Goal: Task Accomplishment & Management: Manage account settings

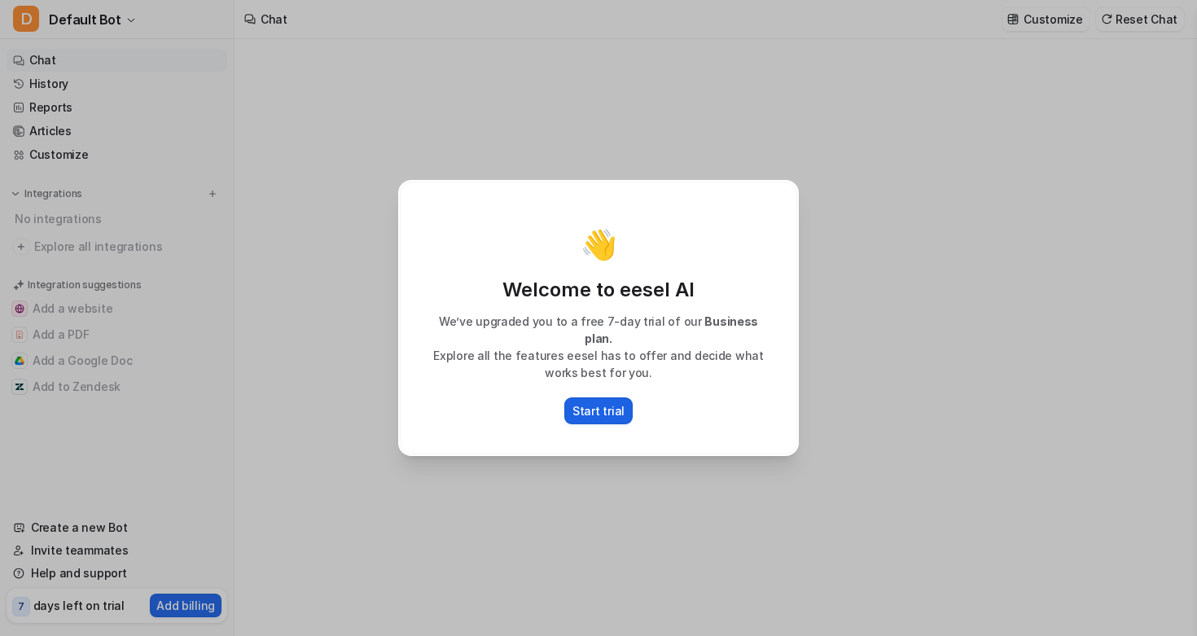
click at [588, 402] on p "Start trial" at bounding box center [599, 410] width 52 height 17
type textarea "**********"
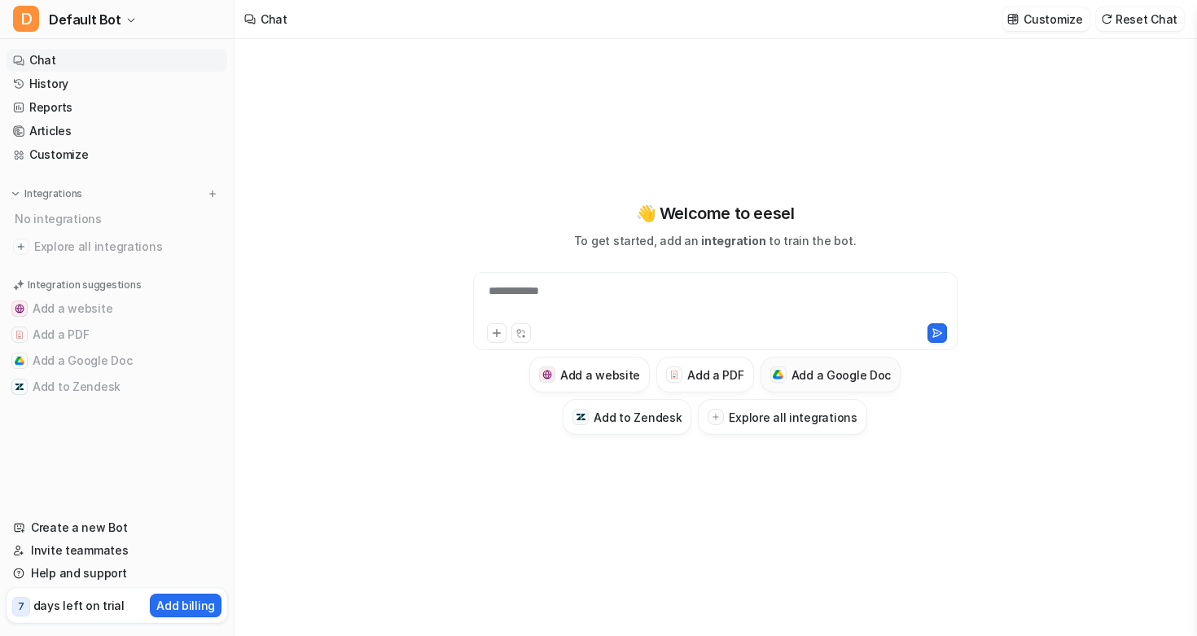
click at [810, 371] on h3 "Add a Google Doc" at bounding box center [842, 375] width 100 height 17
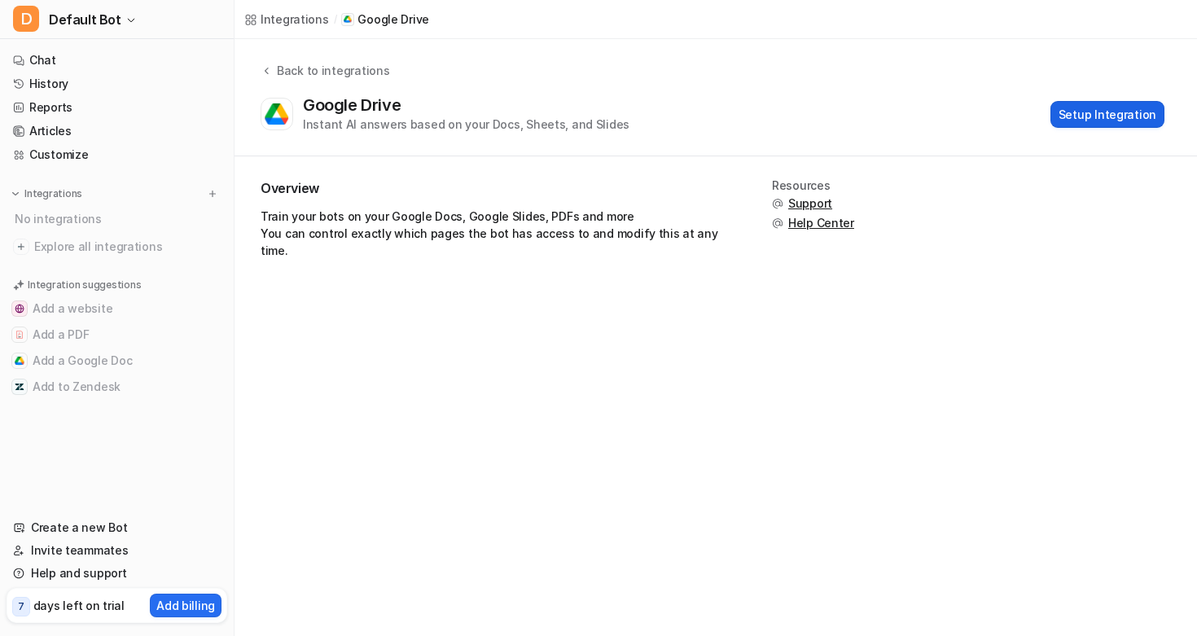
click at [1078, 116] on button "Setup Integration" at bounding box center [1108, 114] width 114 height 27
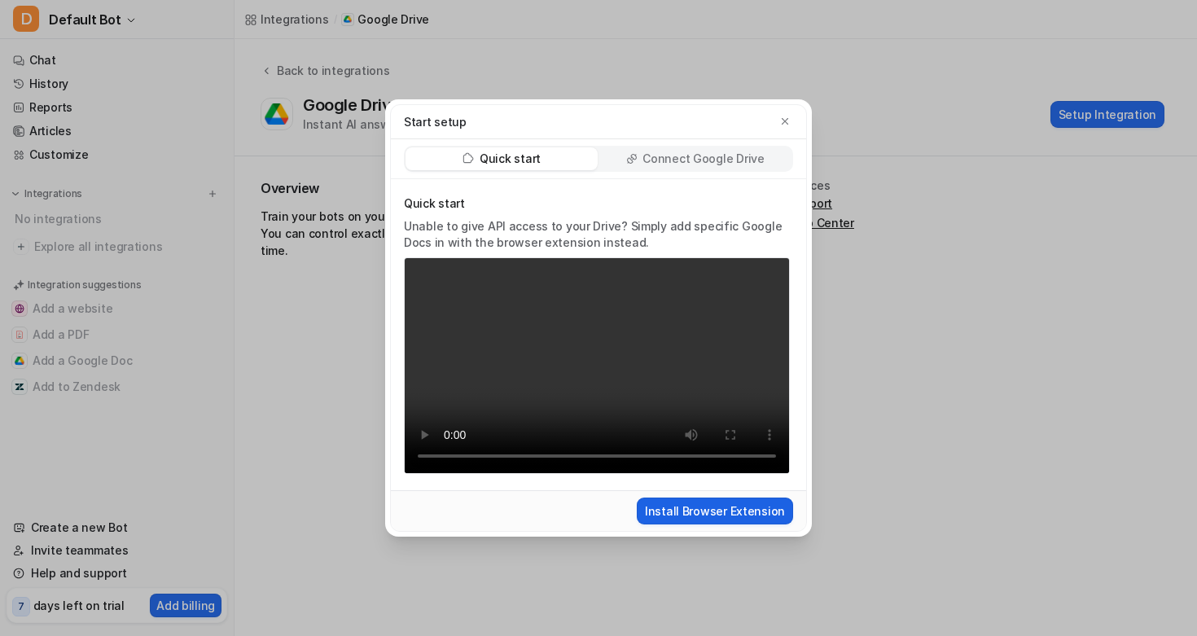
click at [715, 512] on button "Install Browser Extension" at bounding box center [715, 511] width 156 height 27
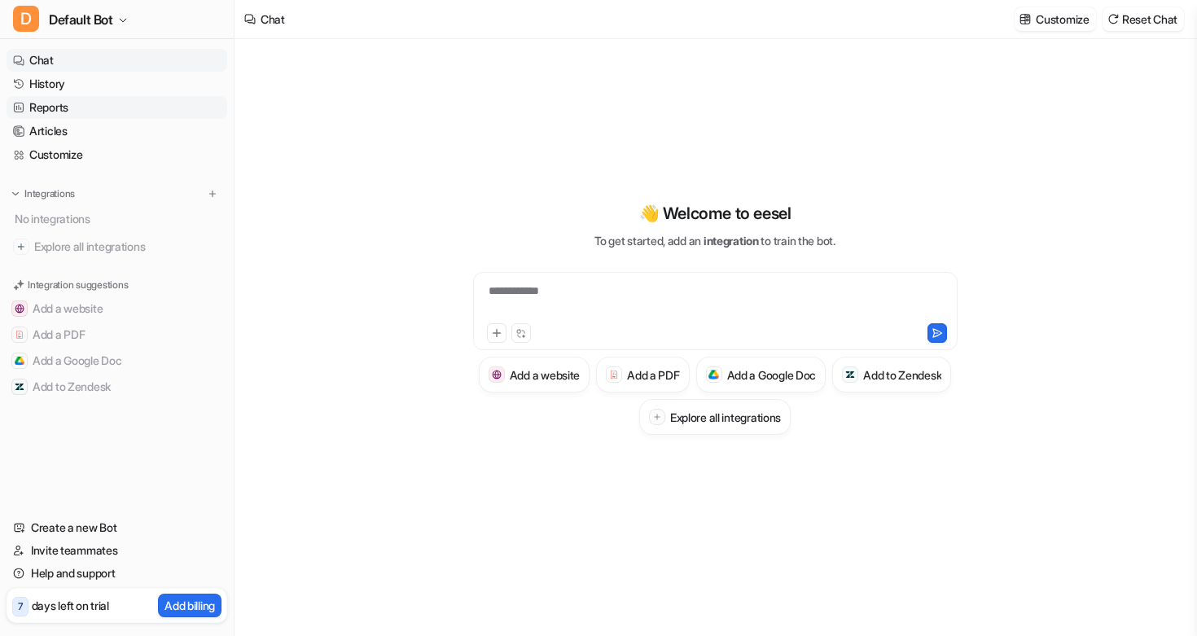
click at [50, 108] on link "Reports" at bounding box center [117, 107] width 221 height 23
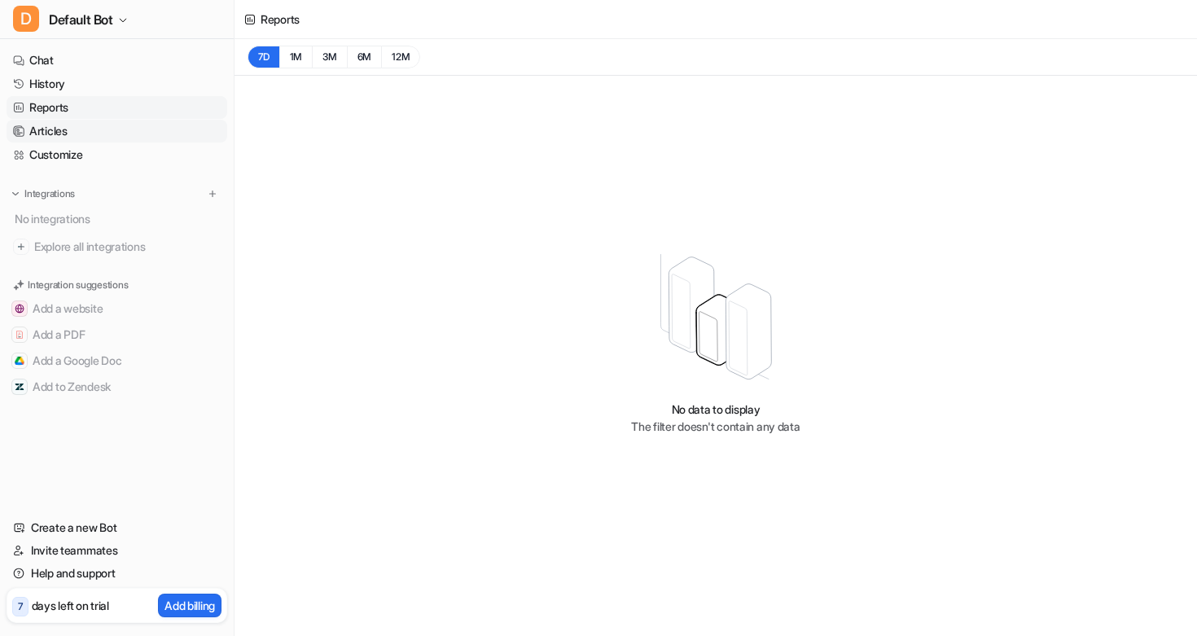
click at [45, 126] on link "Articles" at bounding box center [117, 131] width 221 height 23
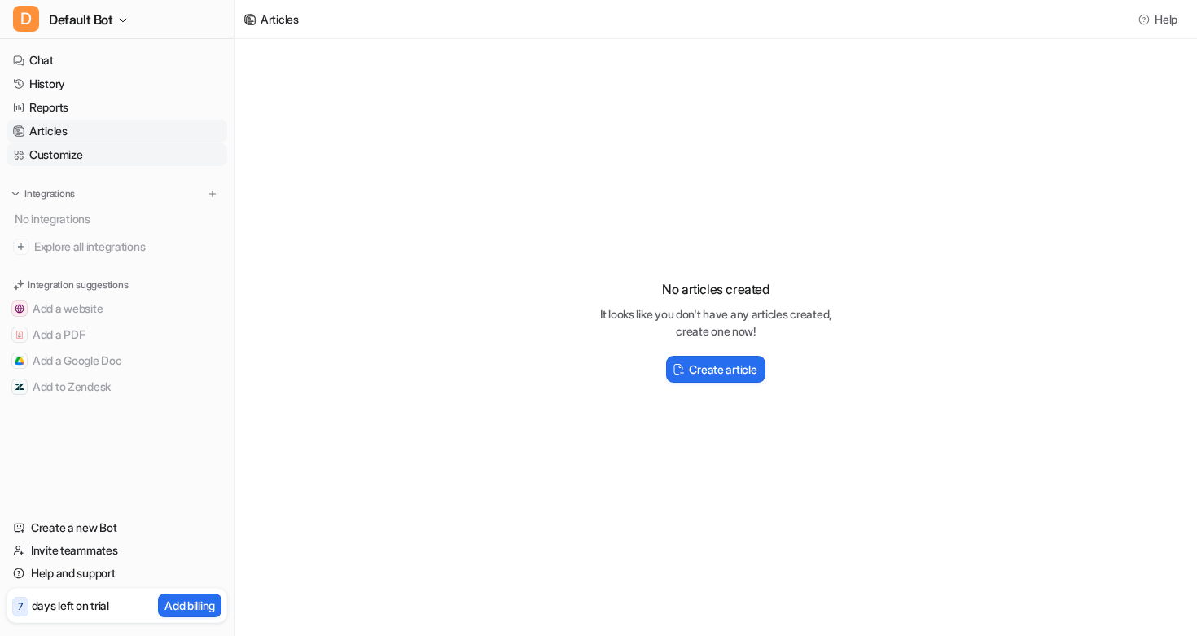
click at [44, 158] on link "Customize" at bounding box center [117, 154] width 221 height 23
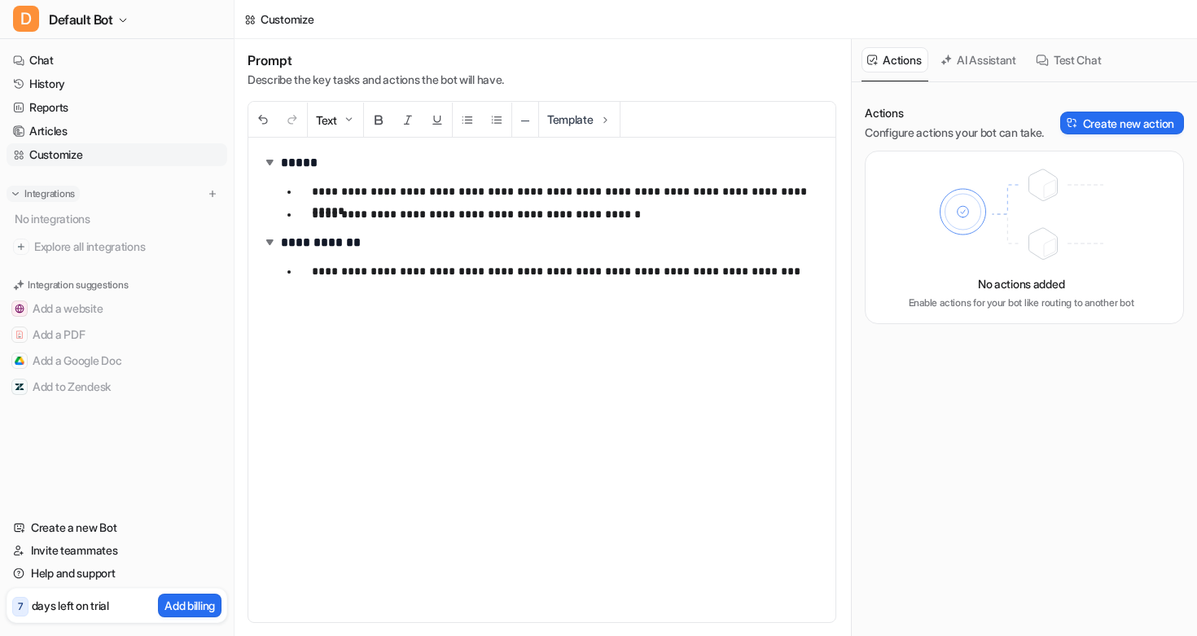
click at [40, 193] on p "Integrations" at bounding box center [49, 193] width 50 height 13
click at [214, 191] on img at bounding box center [212, 193] width 11 height 11
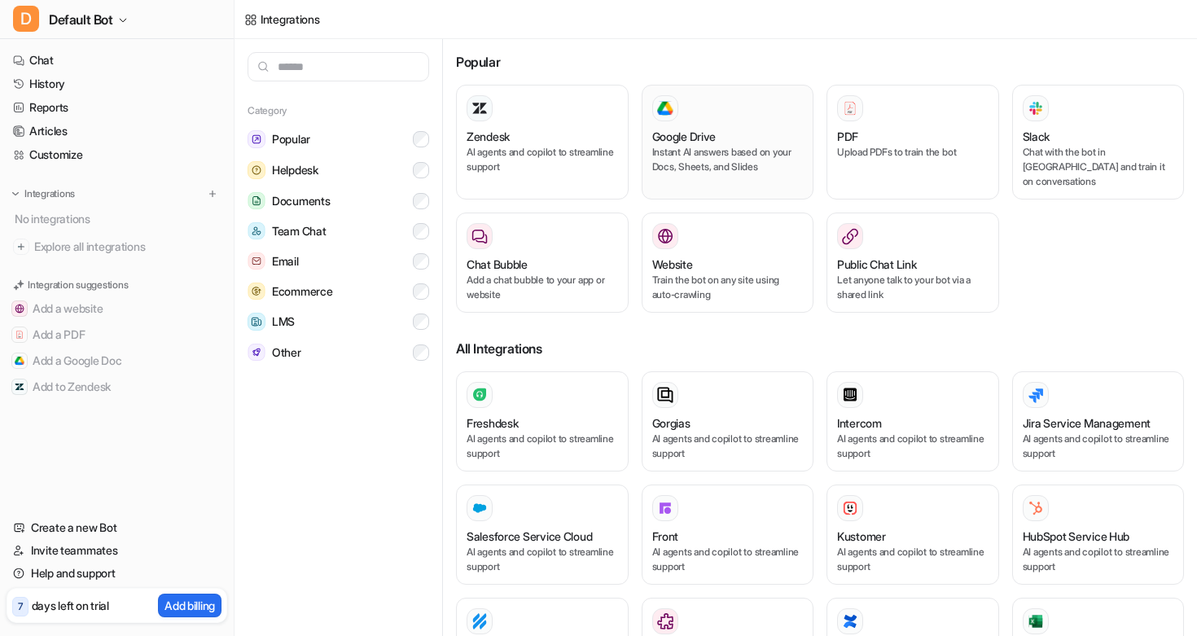
click at [665, 116] on div at bounding box center [665, 108] width 26 height 26
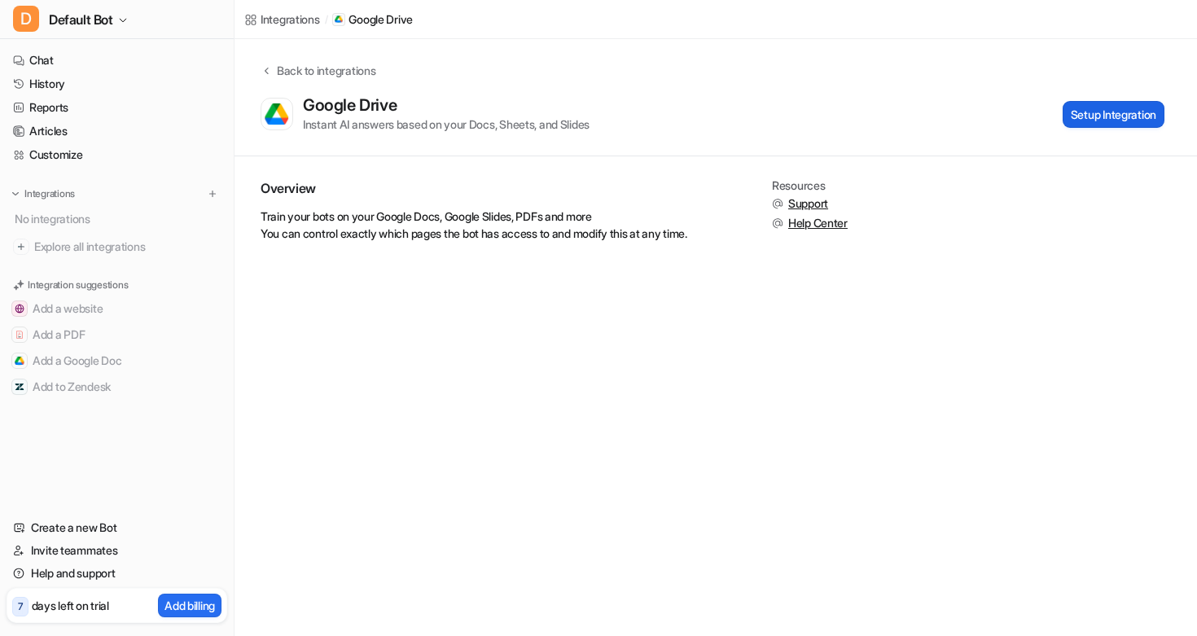
click at [1115, 121] on button "Setup Integration" at bounding box center [1114, 114] width 102 height 27
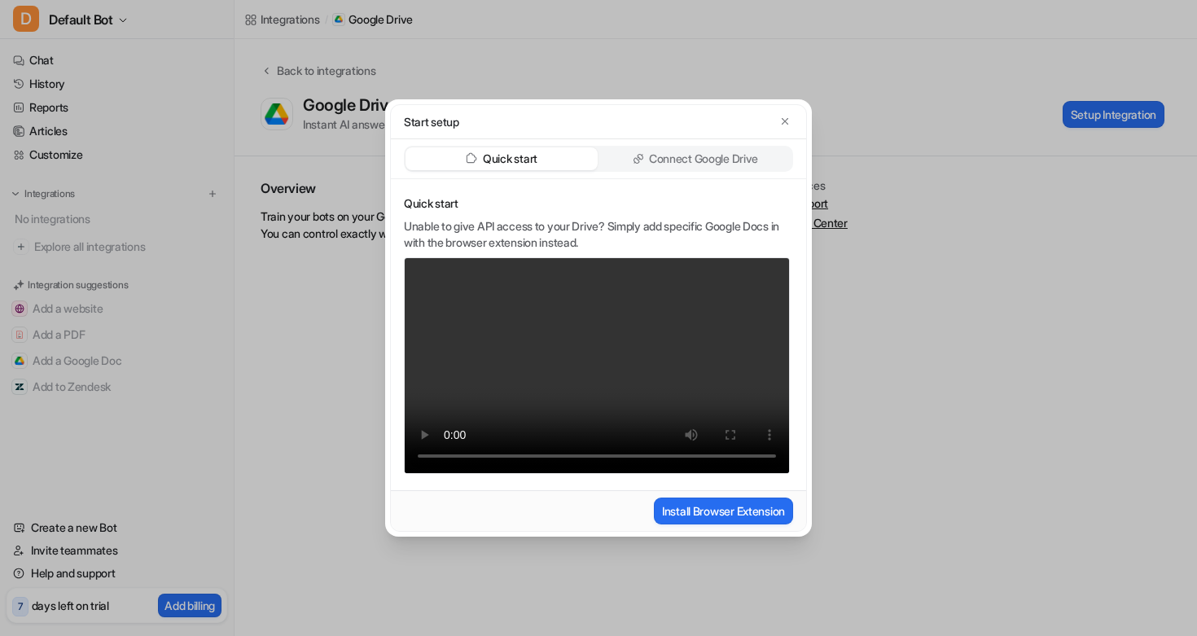
click at [741, 155] on p "Connect Google Drive" at bounding box center [703, 159] width 109 height 16
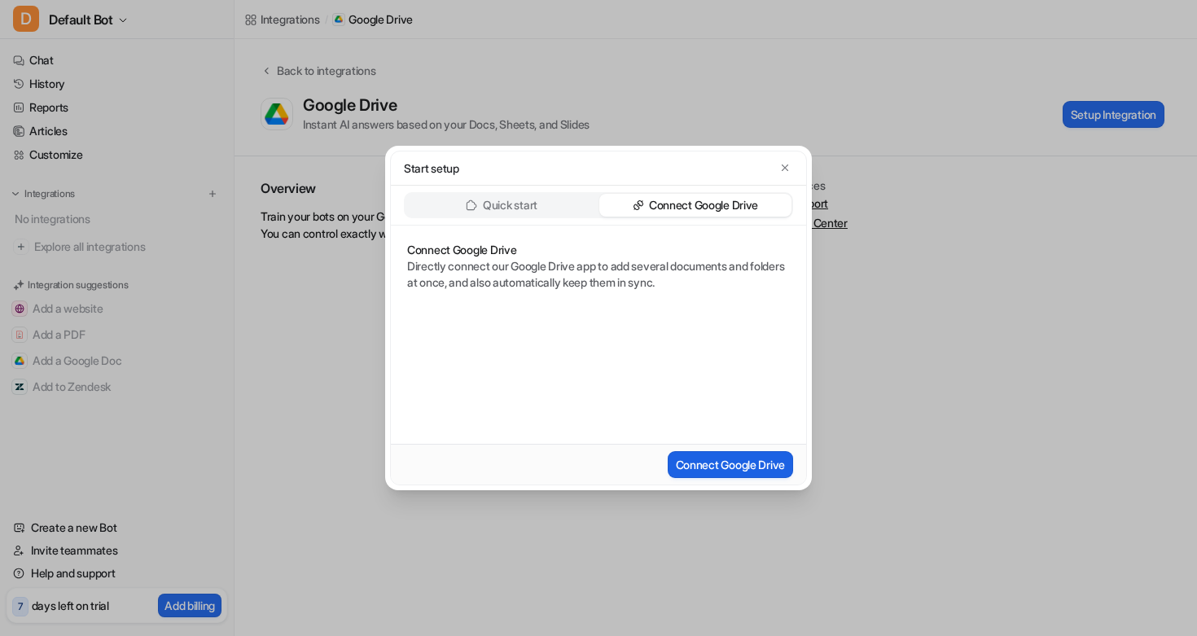
click at [712, 459] on button "Connect Google Drive" at bounding box center [730, 464] width 125 height 27
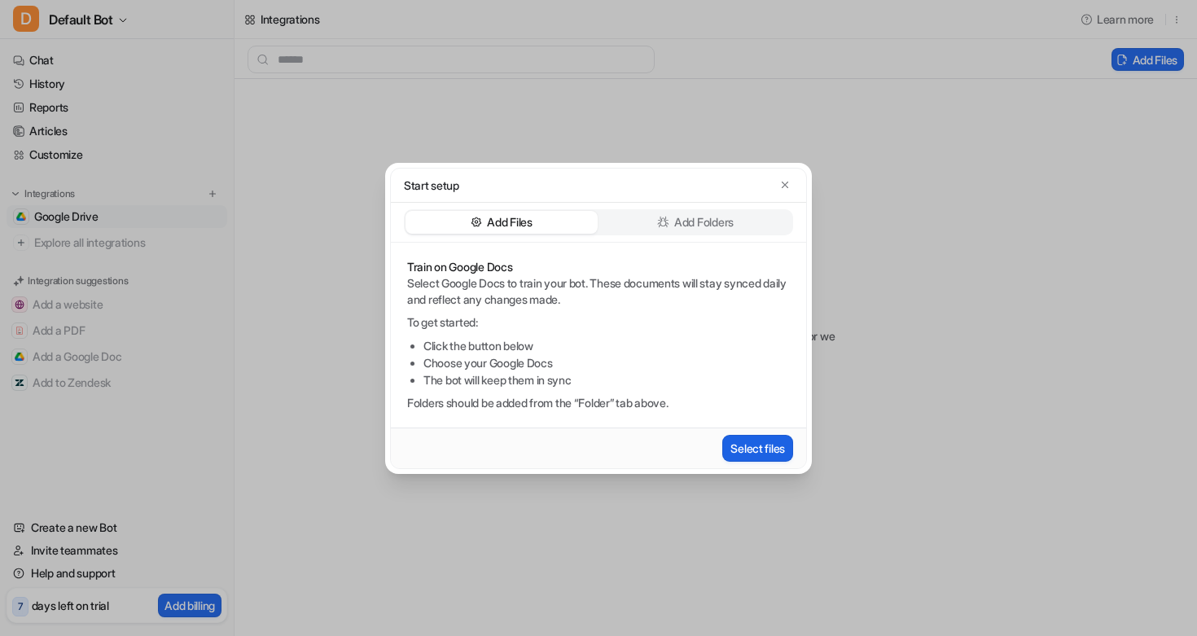
click at [767, 449] on button "Select files" at bounding box center [757, 448] width 71 height 27
click at [785, 182] on icon "button" at bounding box center [784, 184] width 11 height 11
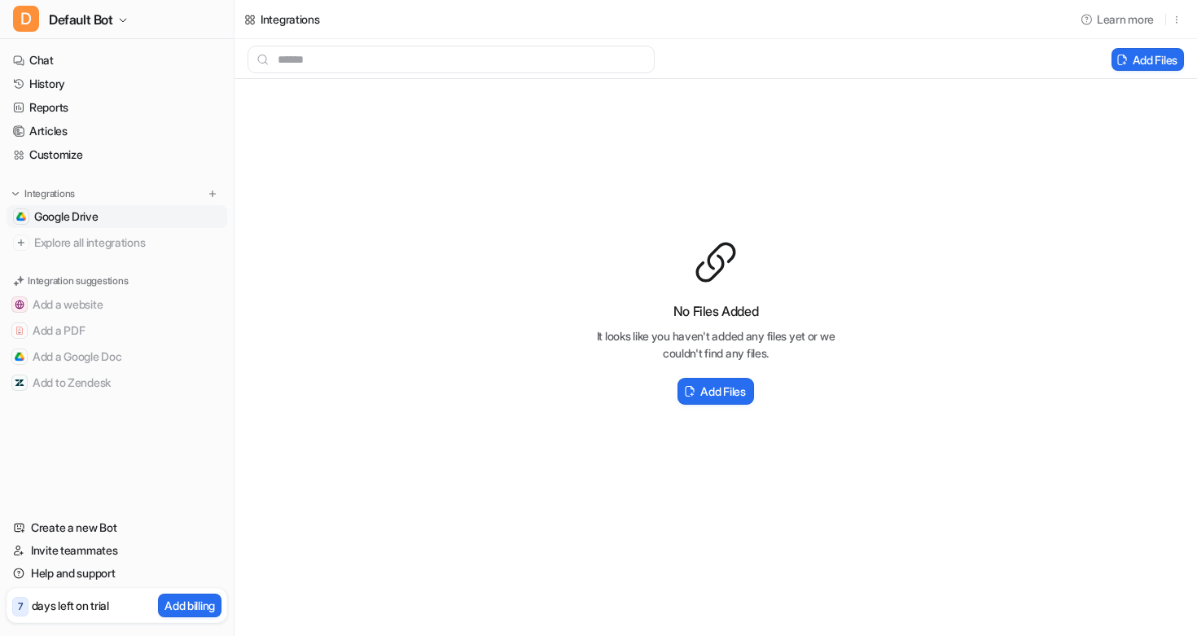
click at [725, 244] on icon at bounding box center [715, 262] width 37 height 37
click at [61, 353] on button "Add a Google Doc" at bounding box center [117, 357] width 221 height 26
click at [15, 353] on img at bounding box center [20, 357] width 10 height 10
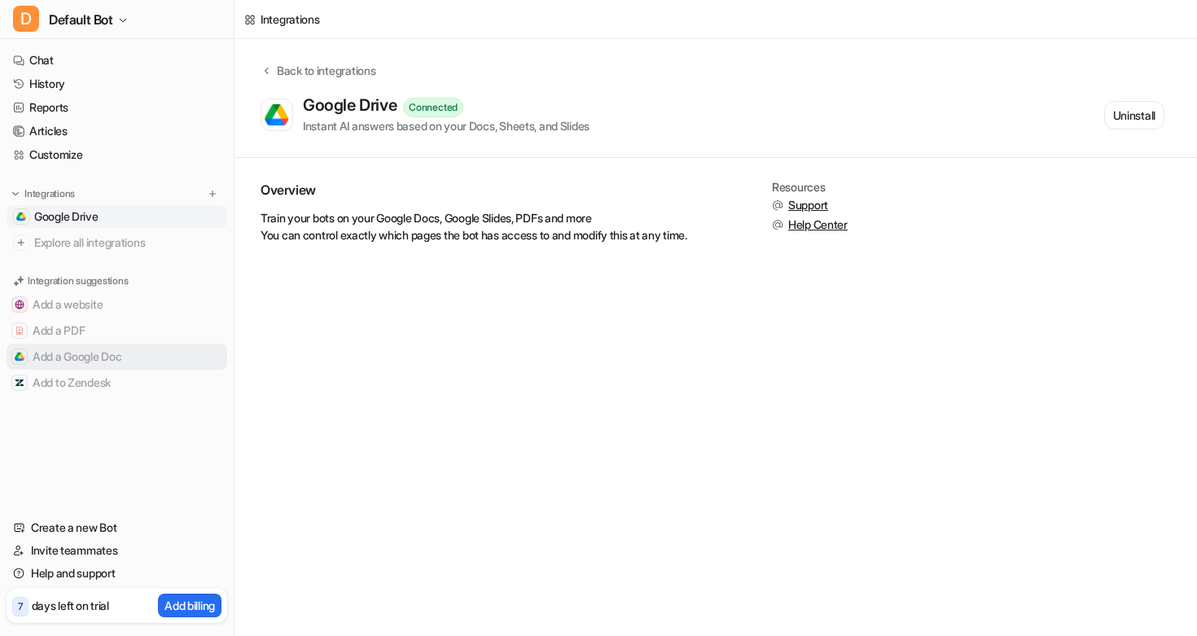
click at [15, 353] on img at bounding box center [20, 357] width 10 height 10
click at [433, 106] on div "Connected" at bounding box center [433, 108] width 60 height 20
click at [360, 22] on p "Google Drive" at bounding box center [381, 19] width 64 height 16
click at [345, 16] on div at bounding box center [338, 19] width 13 height 13
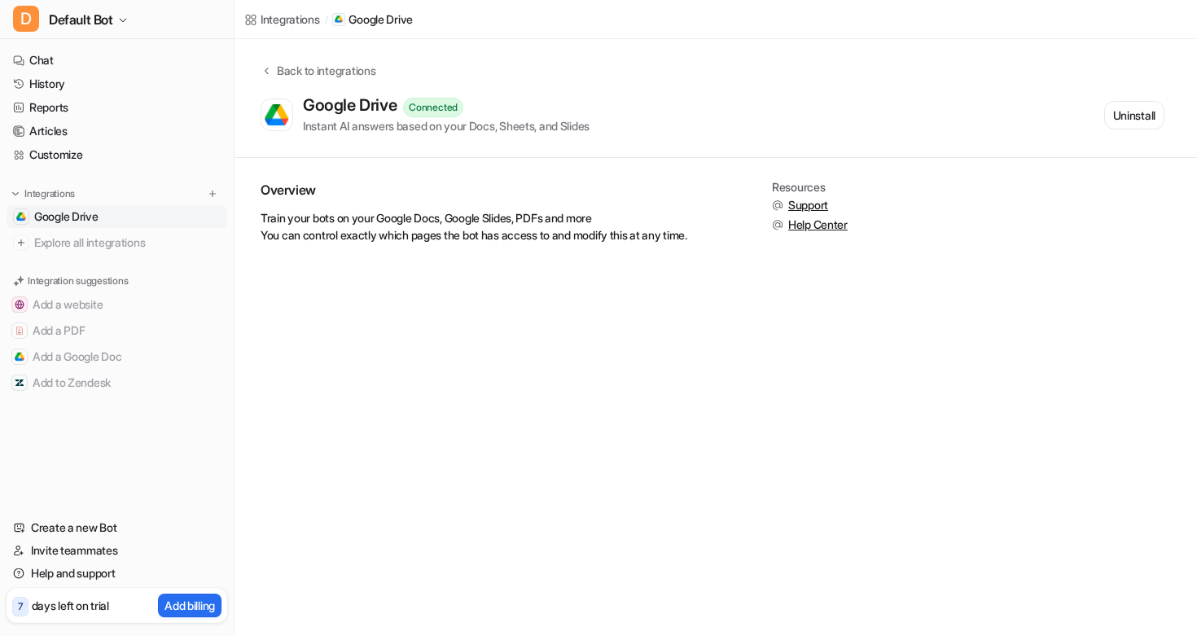
click at [75, 611] on p "days left on trial" at bounding box center [70, 605] width 77 height 17
click at [18, 609] on p "7" at bounding box center [20, 606] width 5 height 15
click at [101, 22] on span "Default Bot" at bounding box center [81, 19] width 64 height 23
click at [69, 125] on link "Settings" at bounding box center [130, 123] width 225 height 27
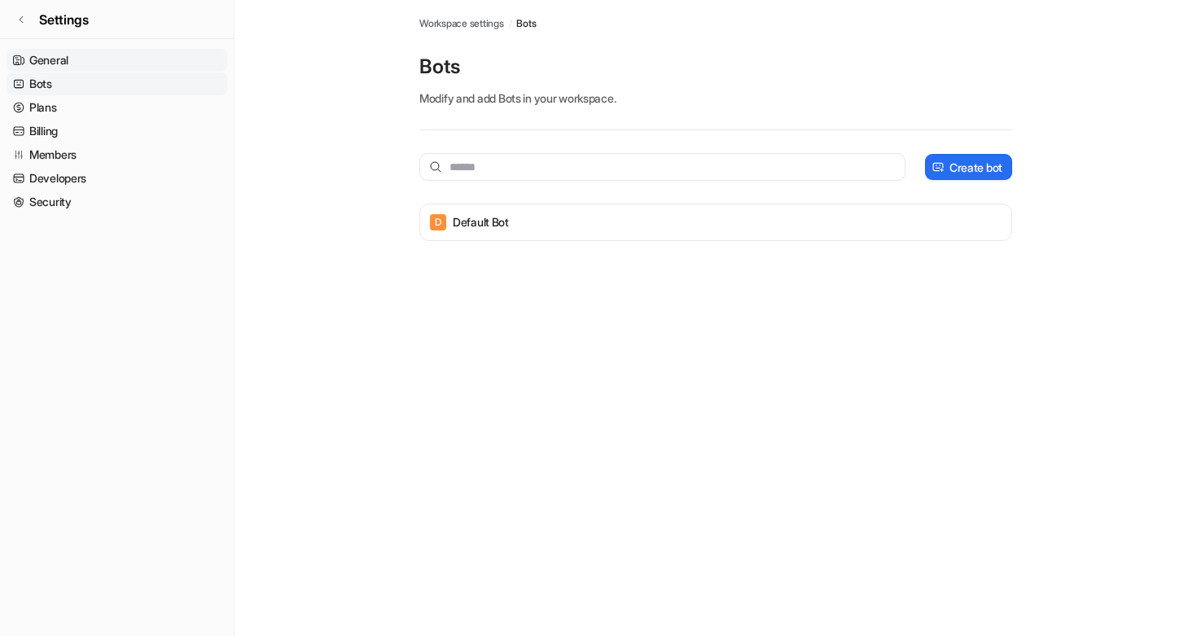
click at [57, 59] on link "General" at bounding box center [117, 60] width 221 height 23
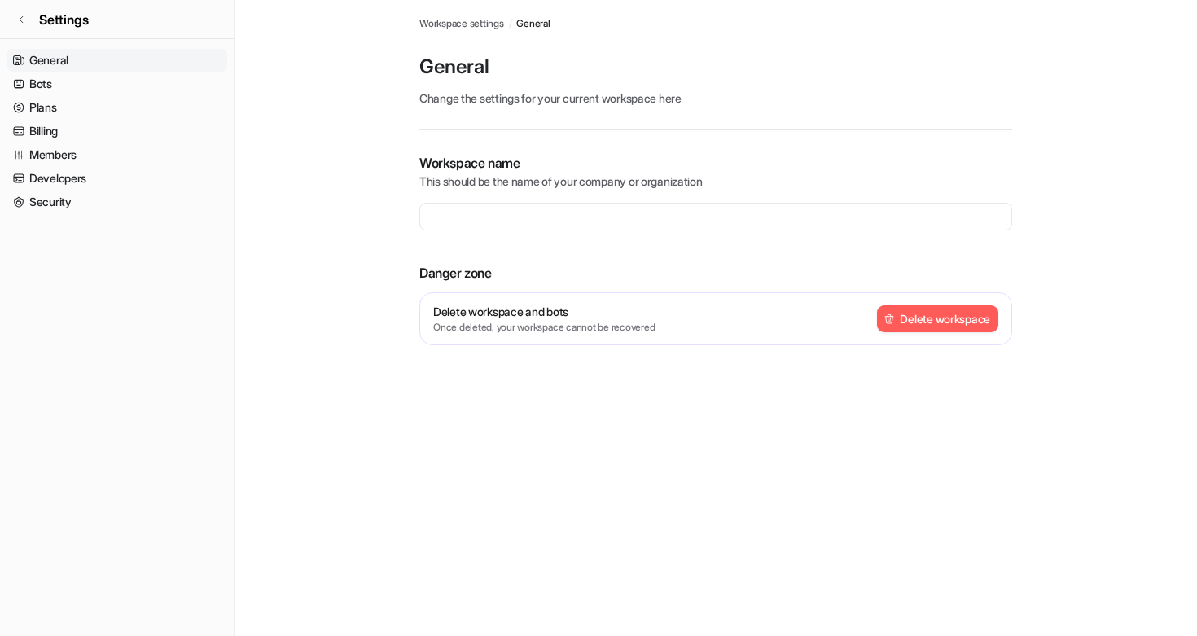
type input "**********"
click at [538, 18] on span "General" at bounding box center [532, 23] width 33 height 15
click at [39, 107] on link "Plans" at bounding box center [117, 107] width 221 height 23
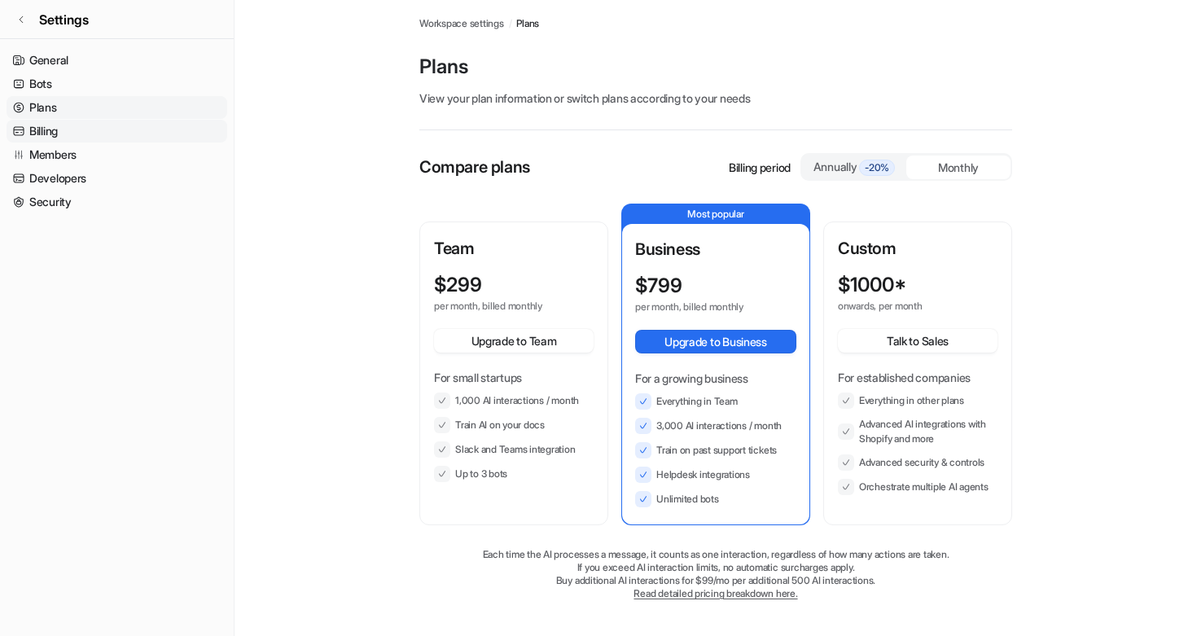
click at [55, 133] on link "Billing" at bounding box center [117, 131] width 221 height 23
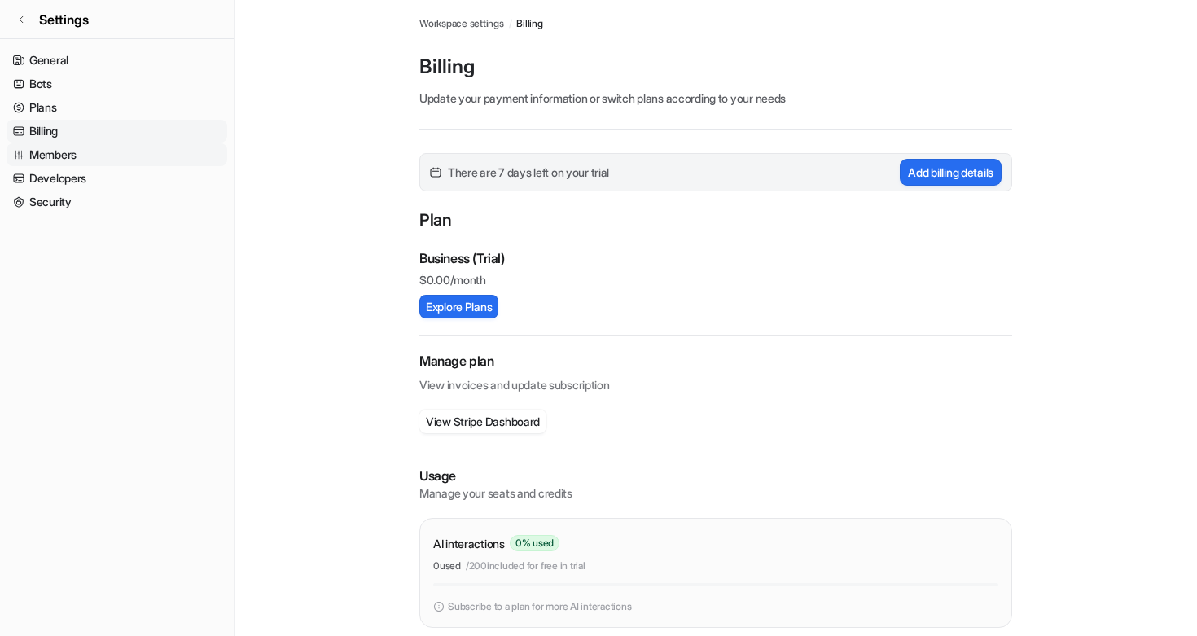
click at [41, 155] on link "Members" at bounding box center [117, 154] width 221 height 23
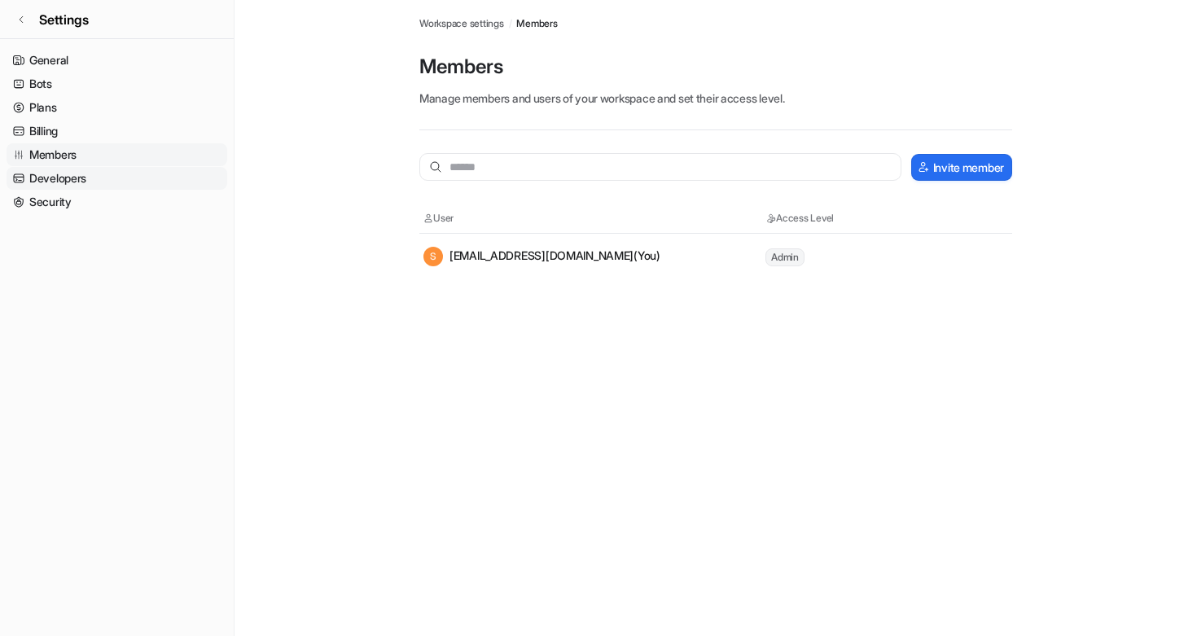
click at [55, 178] on link "Developers" at bounding box center [117, 178] width 221 height 23
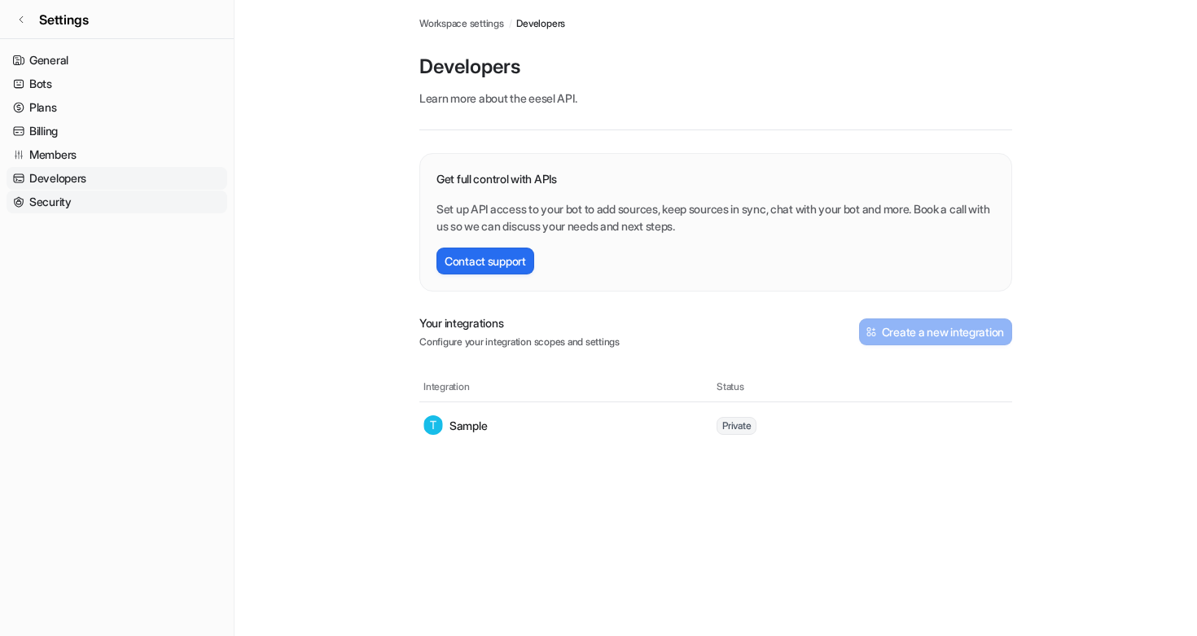
click at [53, 197] on link "Security" at bounding box center [117, 202] width 221 height 23
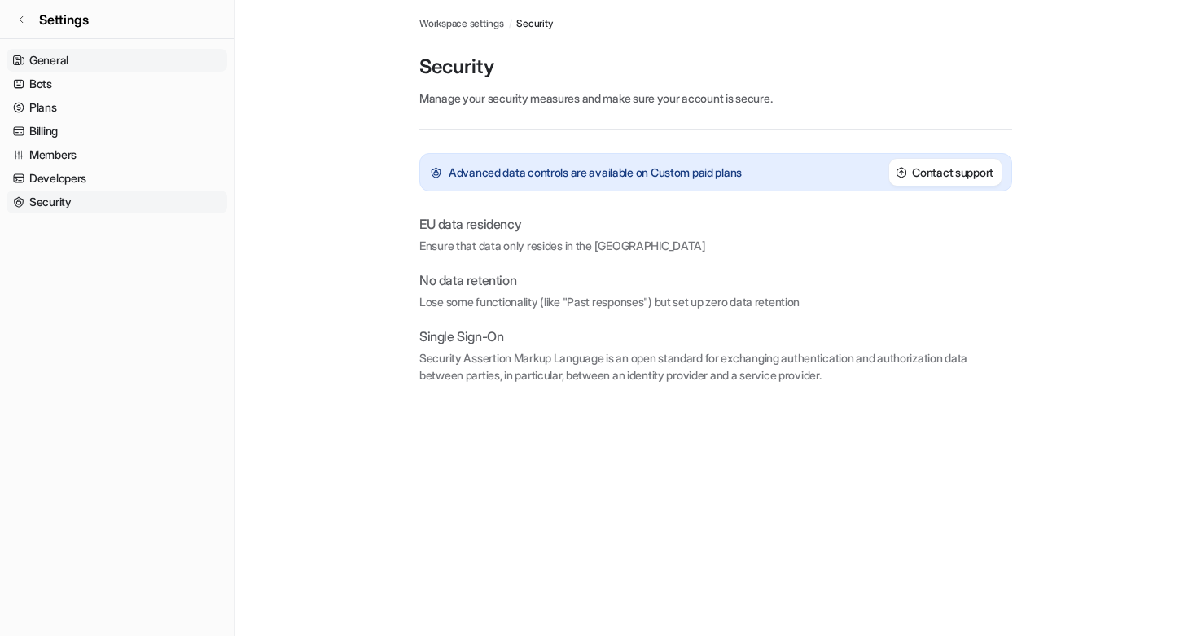
click at [55, 56] on link "General" at bounding box center [117, 60] width 221 height 23
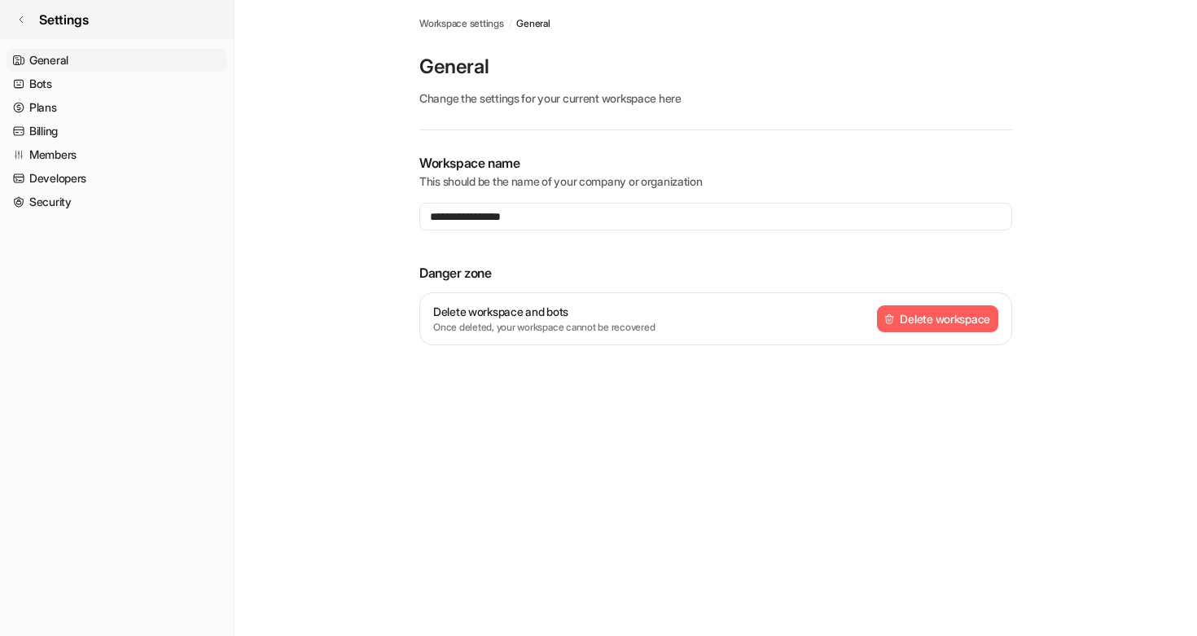
click at [31, 17] on link "Settings" at bounding box center [117, 19] width 234 height 39
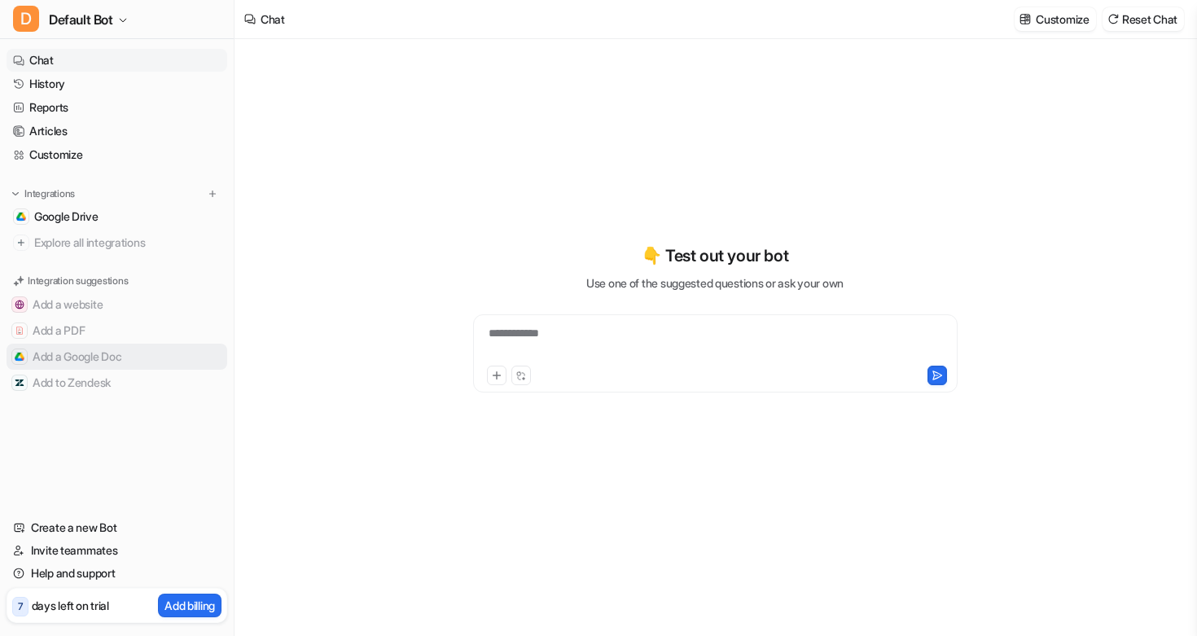
click at [70, 353] on button "Add a Google Doc" at bounding box center [117, 357] width 221 height 26
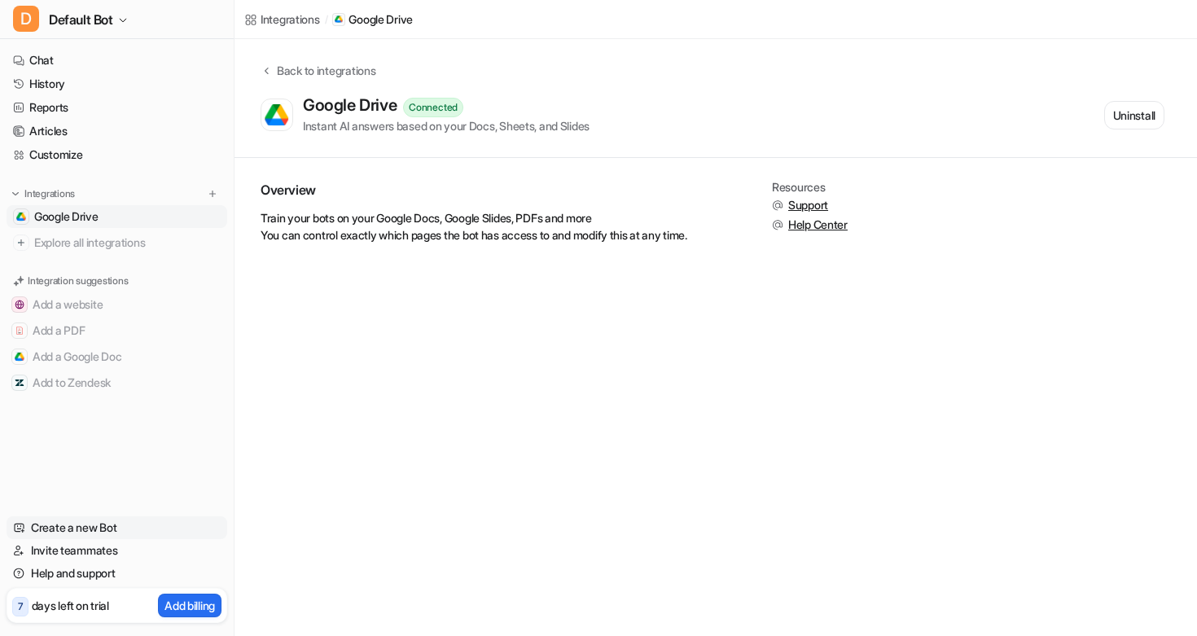
click at [38, 522] on link "Create a new Bot" at bounding box center [117, 527] width 221 height 23
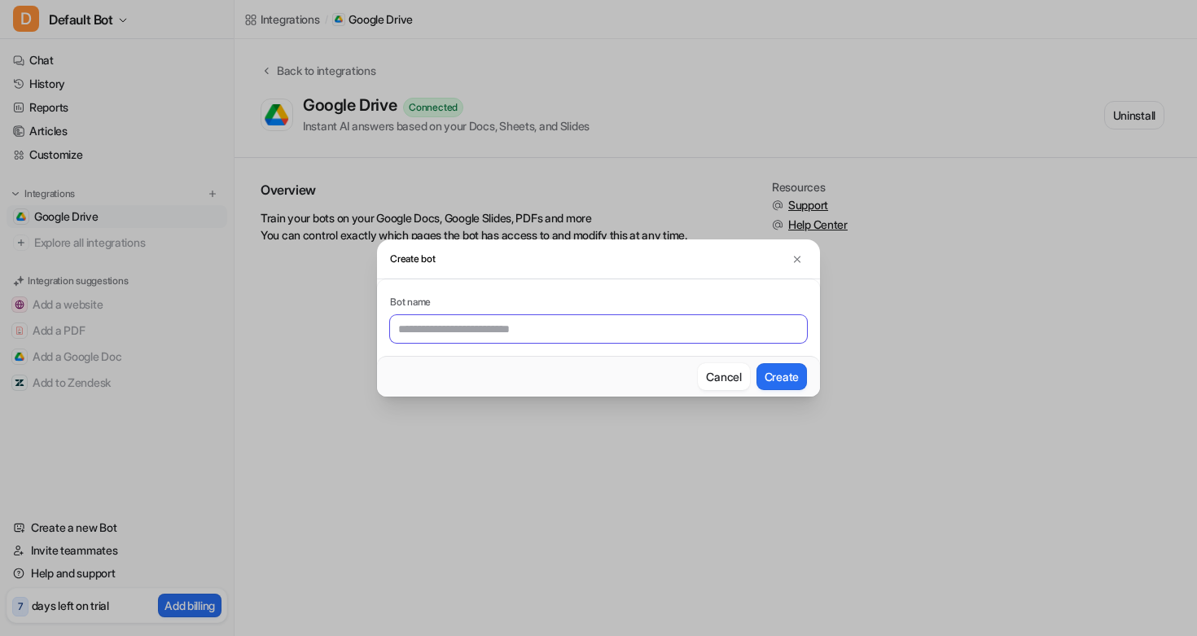
click at [648, 332] on input "text" at bounding box center [598, 329] width 417 height 28
click at [734, 380] on button "Cancel" at bounding box center [723, 376] width 51 height 27
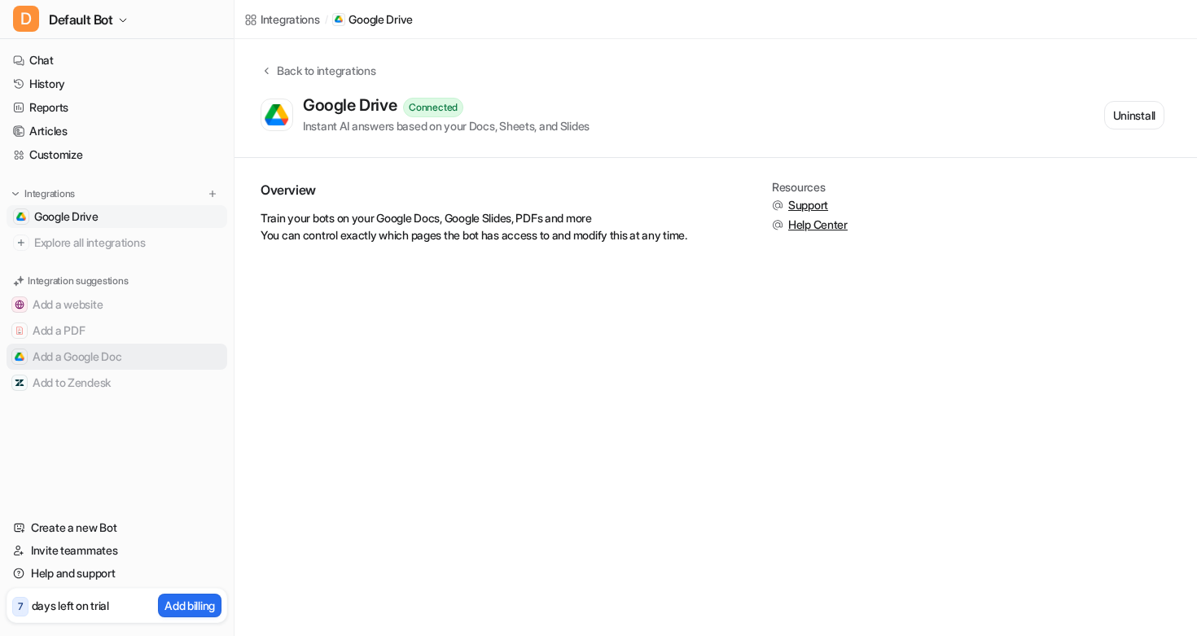
click at [97, 355] on button "Add a Google Doc" at bounding box center [117, 357] width 221 height 26
click at [29, 356] on button "Add a Google Doc" at bounding box center [117, 357] width 221 height 26
click at [59, 355] on button "Add a Google Doc" at bounding box center [117, 357] width 221 height 26
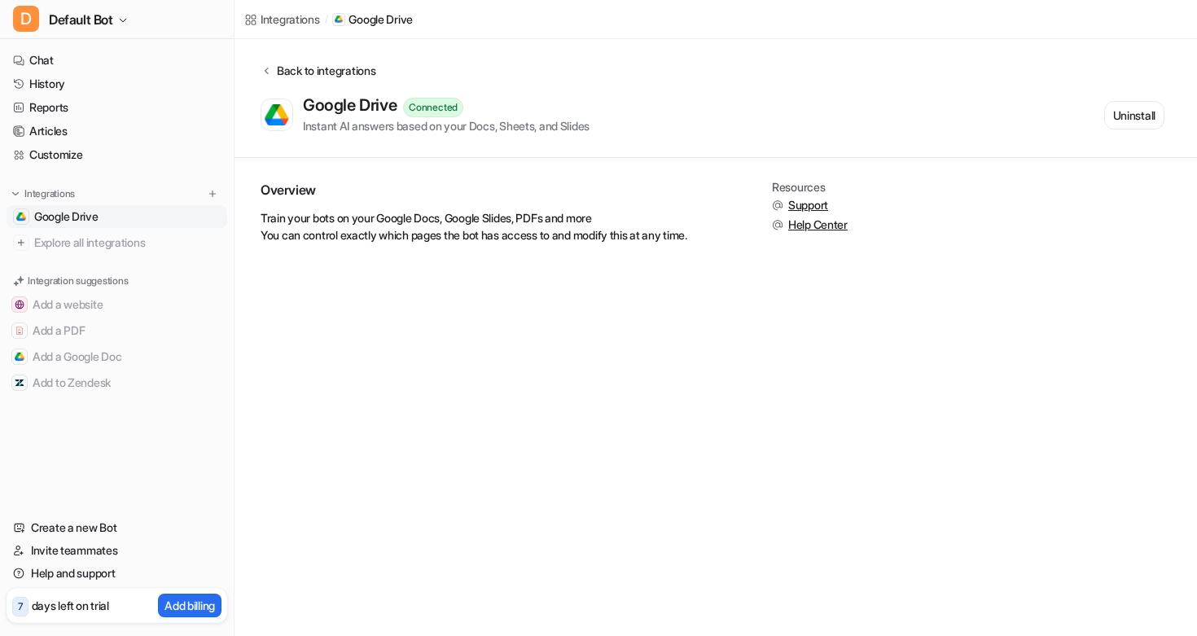
click at [290, 71] on div "Back to integrations" at bounding box center [323, 70] width 103 height 17
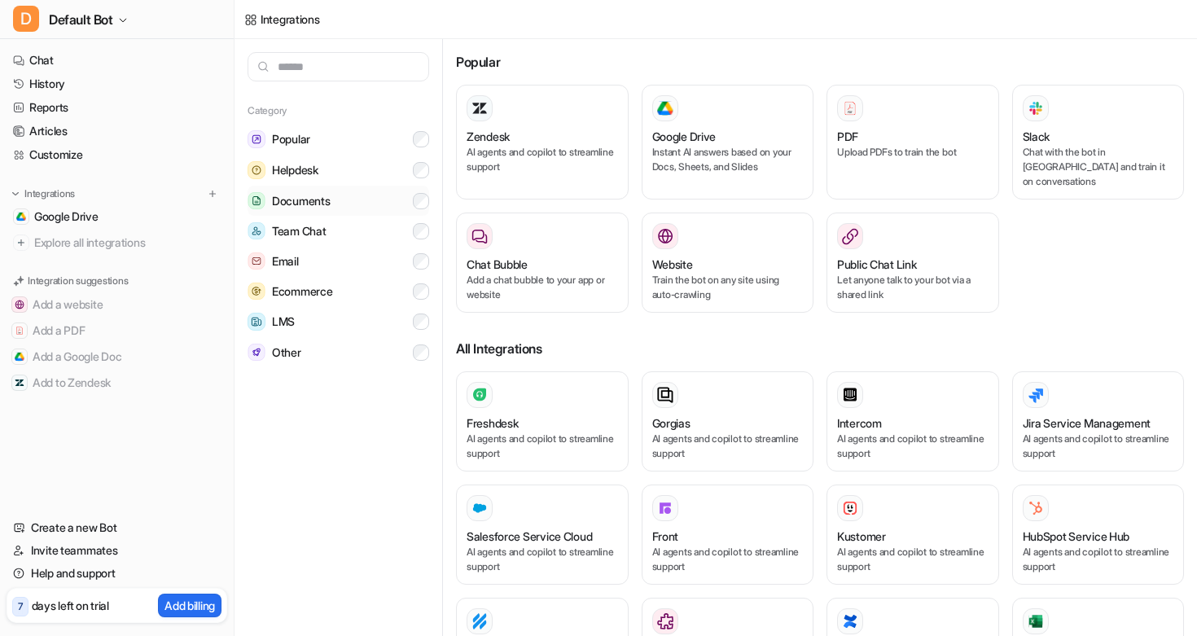
click at [300, 202] on span "Documents" at bounding box center [301, 201] width 58 height 16
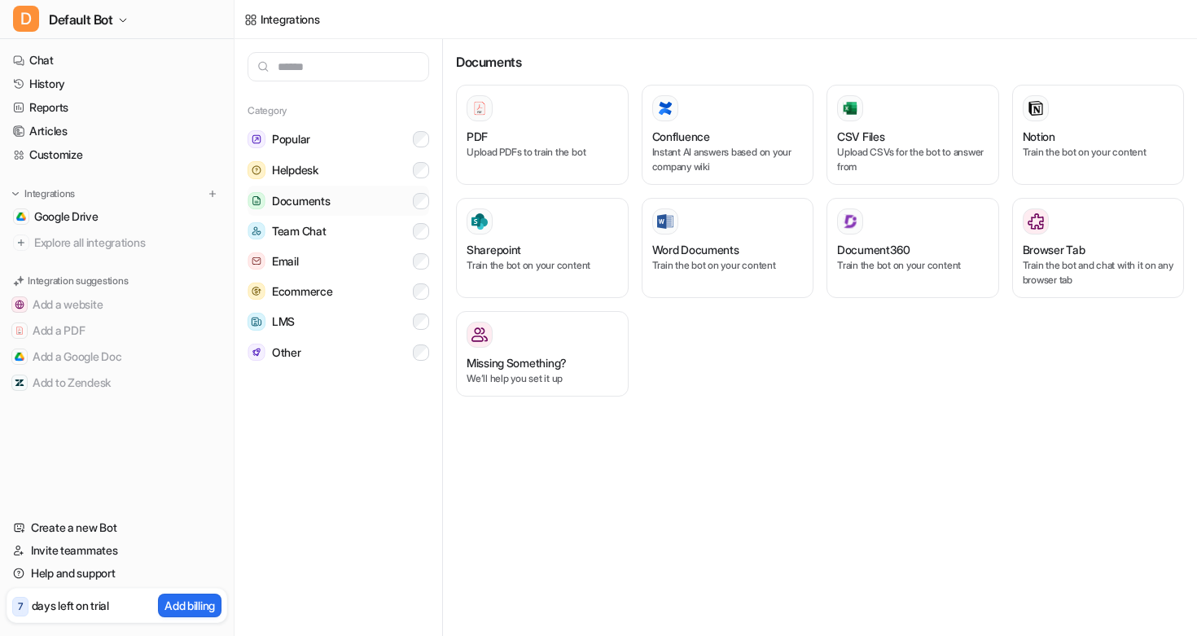
click at [303, 201] on span "Documents" at bounding box center [301, 201] width 58 height 16
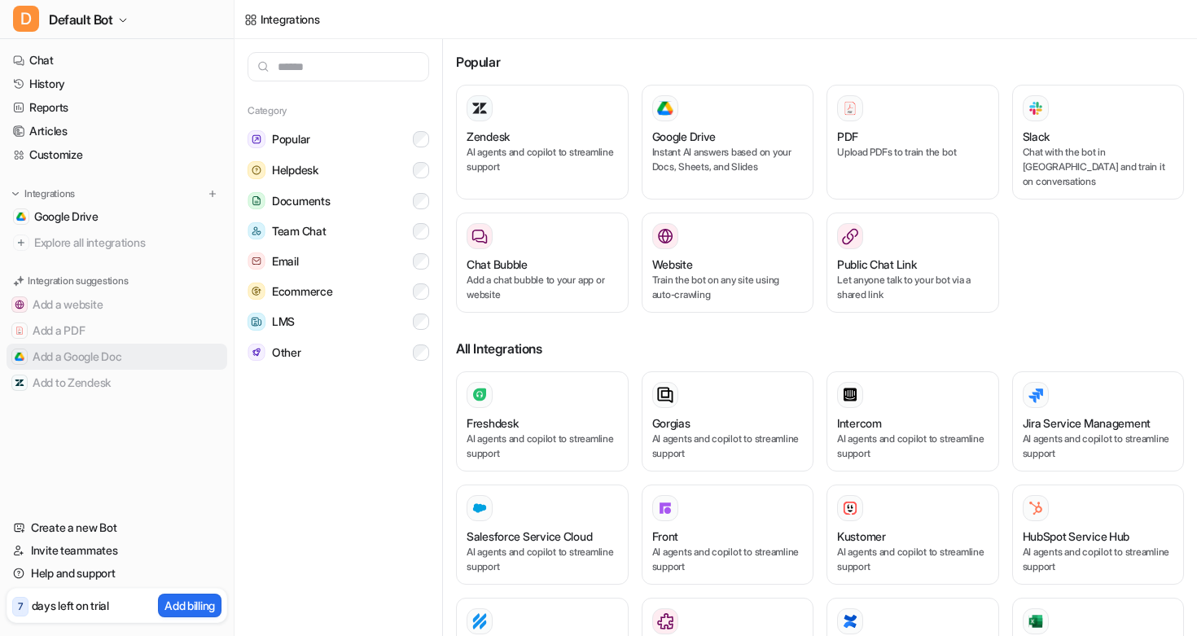
click at [108, 358] on button "Add a Google Doc" at bounding box center [117, 357] width 221 height 26
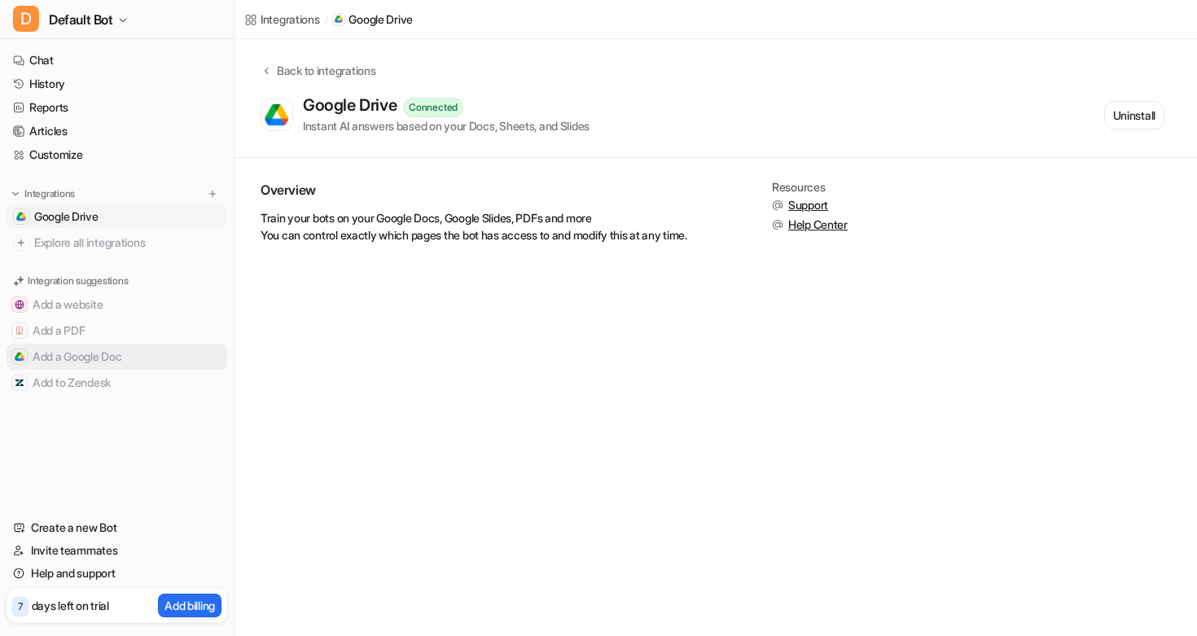
click at [108, 358] on button "Add a Google Doc" at bounding box center [117, 357] width 221 height 26
click at [806, 204] on span "Support" at bounding box center [808, 205] width 40 height 16
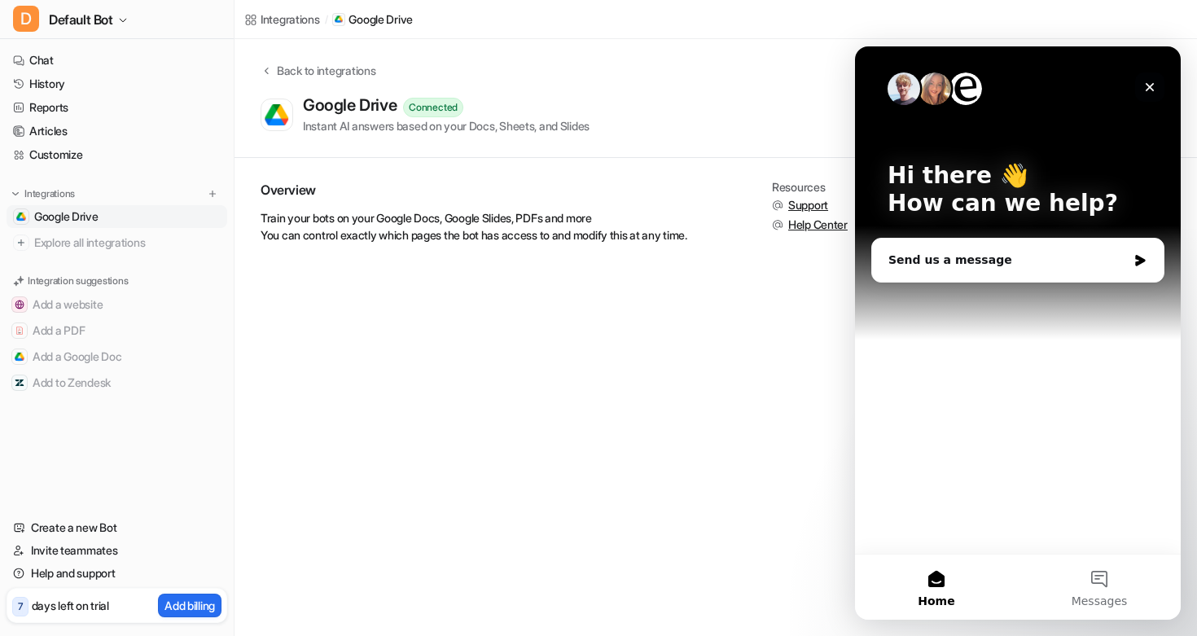
click at [1150, 87] on icon "Close" at bounding box center [1150, 87] width 9 height 9
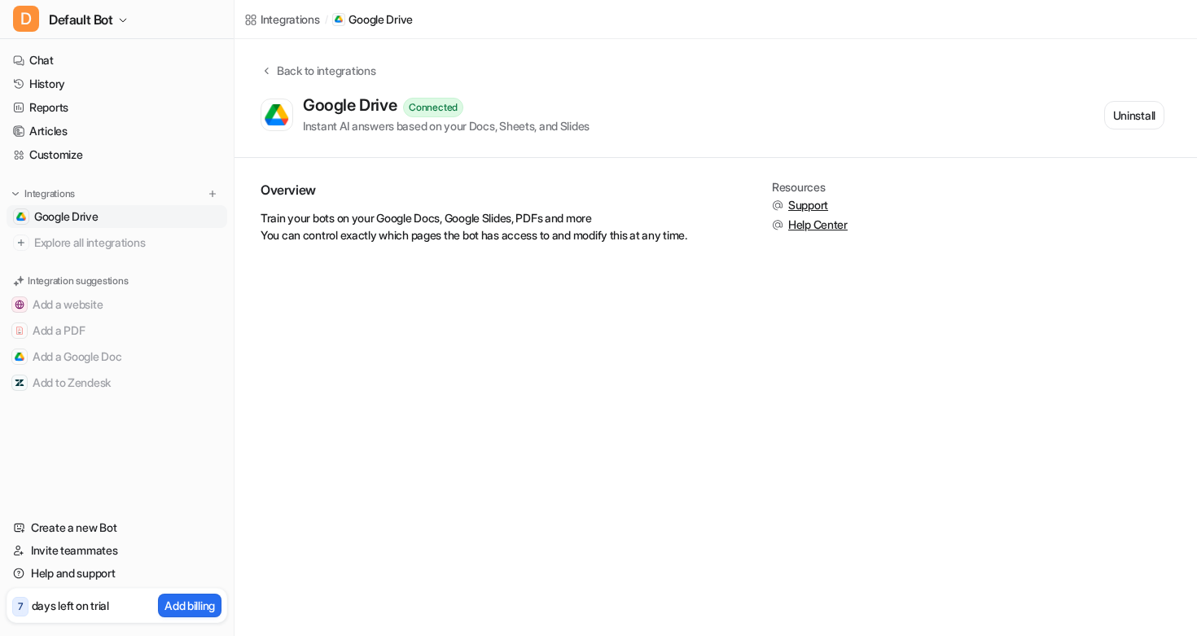
click at [289, 20] on div "Integrations" at bounding box center [290, 19] width 59 height 17
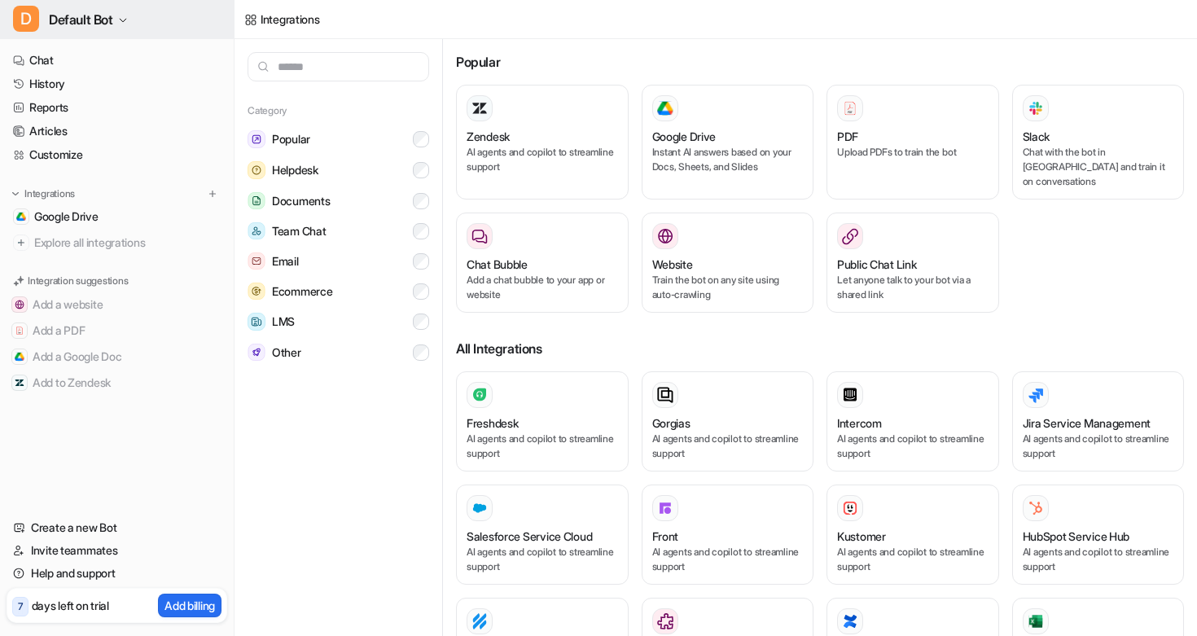
click at [86, 12] on span "Default Bot" at bounding box center [81, 19] width 64 height 23
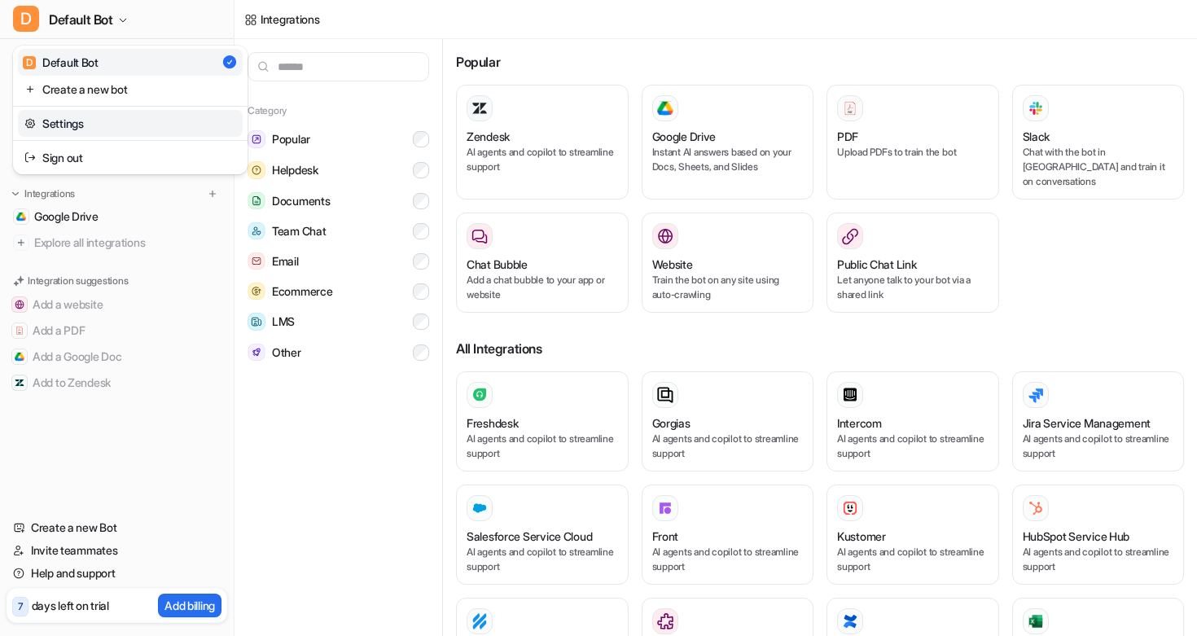
click at [87, 117] on link "Settings" at bounding box center [130, 123] width 225 height 27
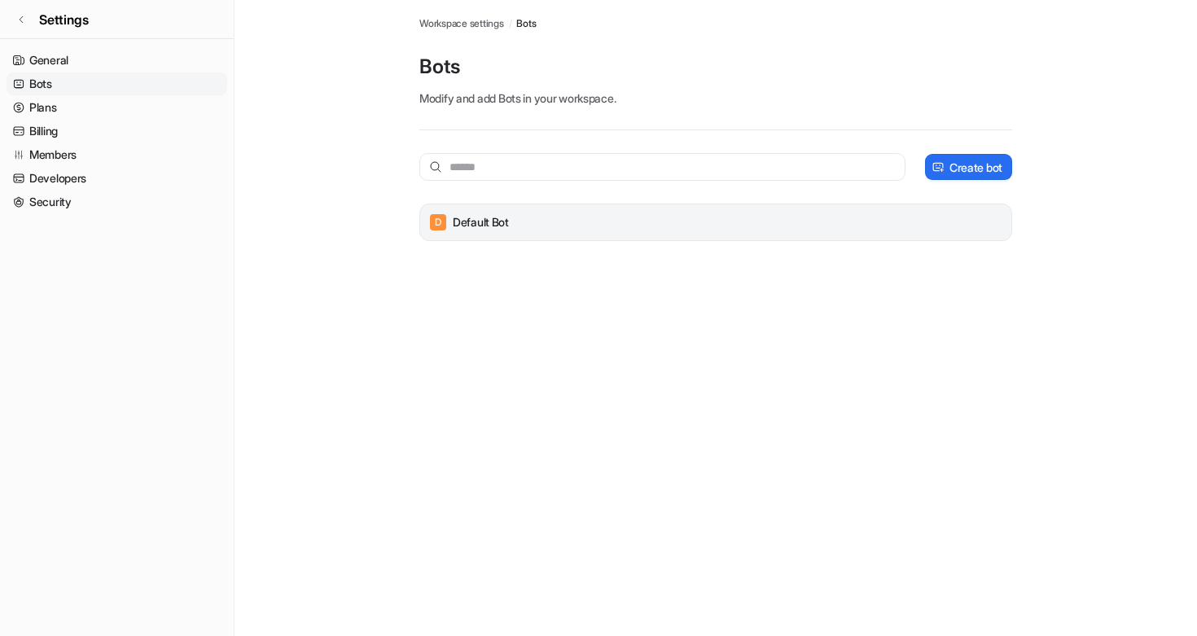
click at [481, 224] on p "Default Bot" at bounding box center [481, 222] width 56 height 16
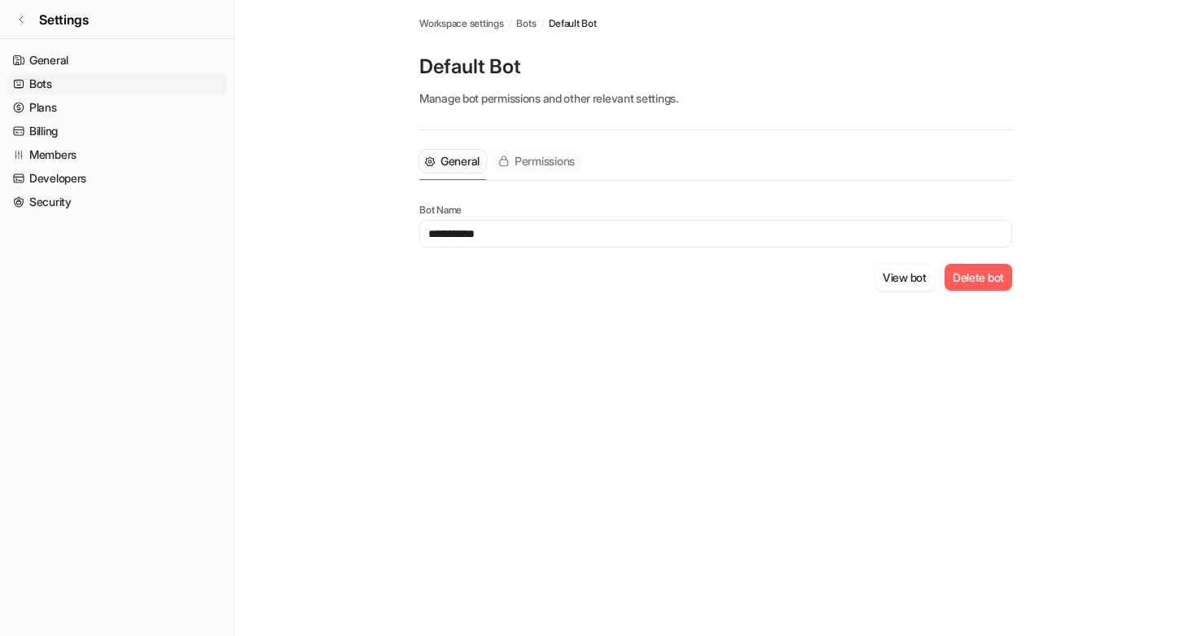
click at [525, 168] on span "Permissions" at bounding box center [545, 161] width 60 height 16
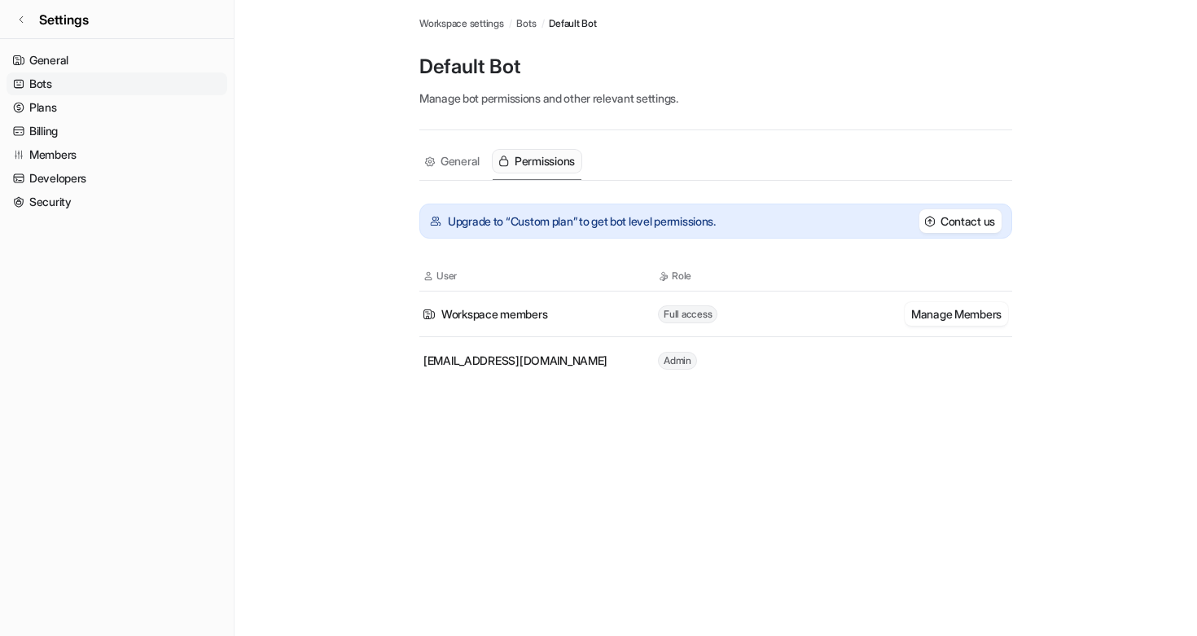
click at [533, 362] on span "[EMAIL_ADDRESS][DOMAIN_NAME]" at bounding box center [516, 360] width 184 height 17
click at [932, 316] on button "Manage Members" at bounding box center [956, 314] width 103 height 24
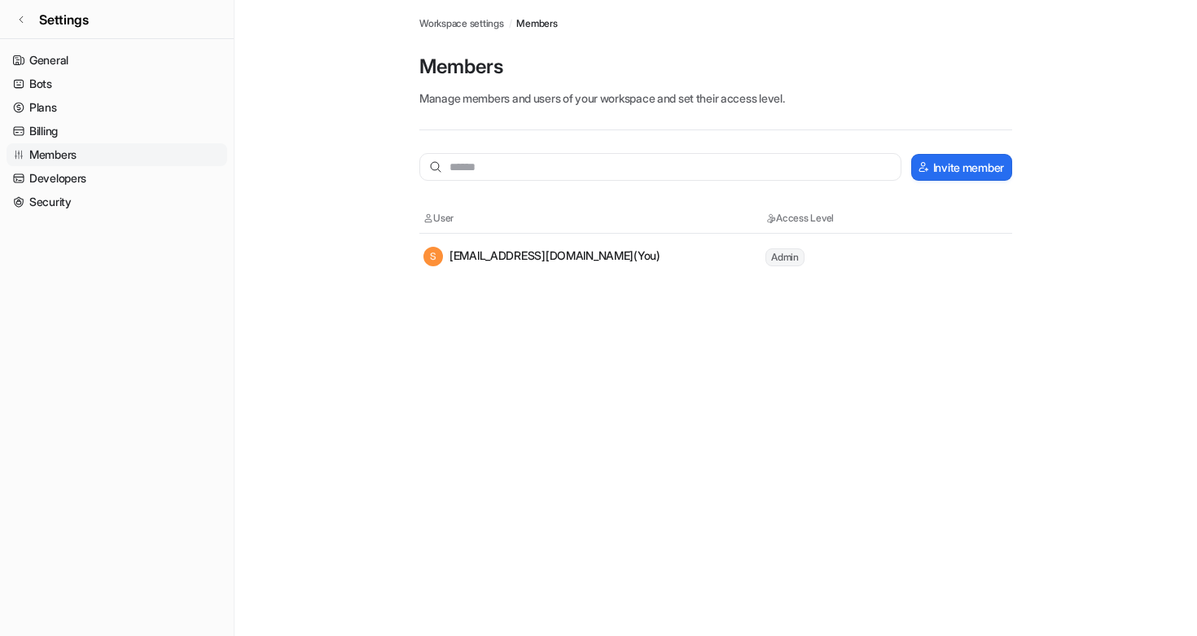
click at [595, 256] on div "S [EMAIL_ADDRESS][DOMAIN_NAME] (You)" at bounding box center [542, 257] width 237 height 20
click at [939, 169] on button "Invite member" at bounding box center [961, 167] width 101 height 27
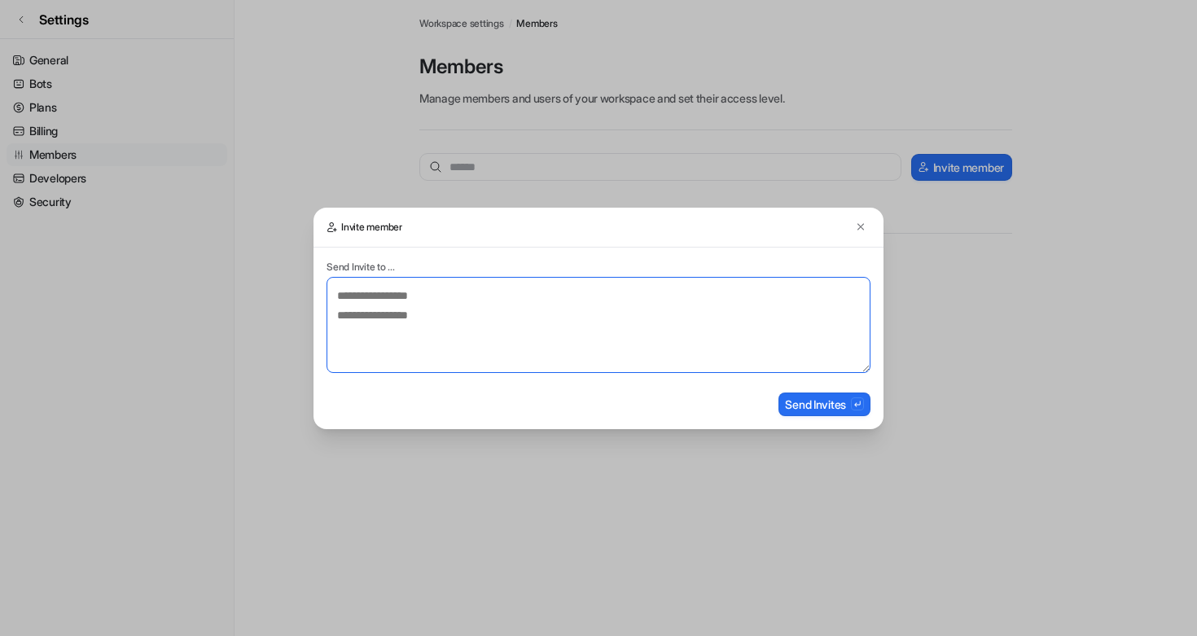
click at [447, 291] on textarea at bounding box center [599, 325] width 544 height 96
type textarea "**********"
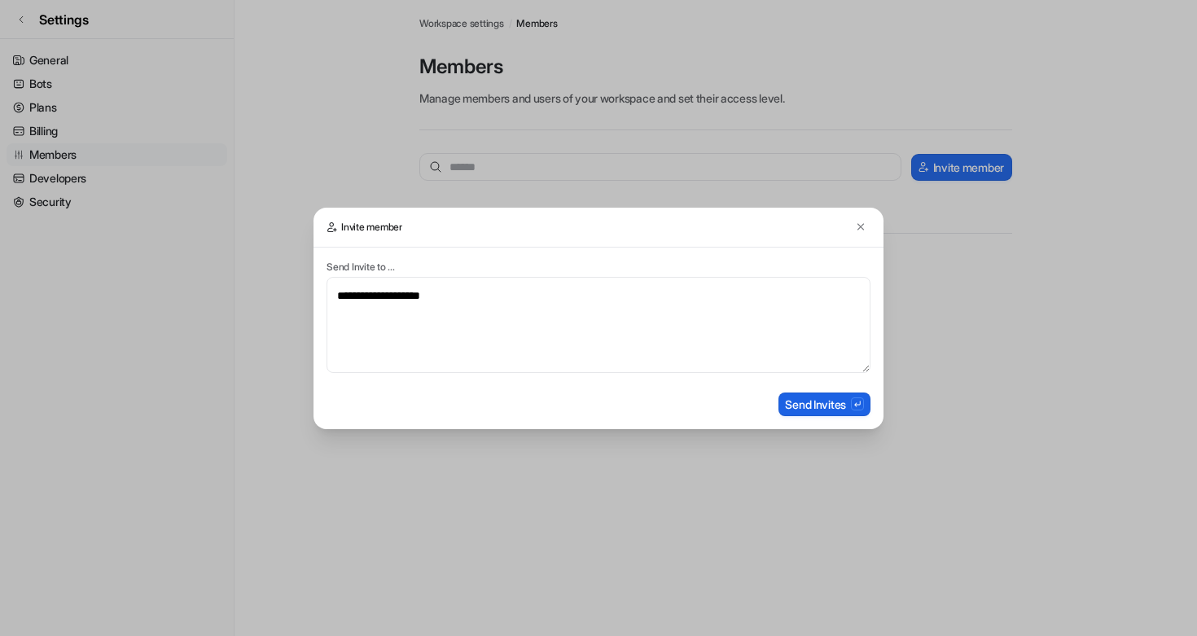
click at [838, 410] on button "Send Invites" at bounding box center [825, 405] width 92 height 24
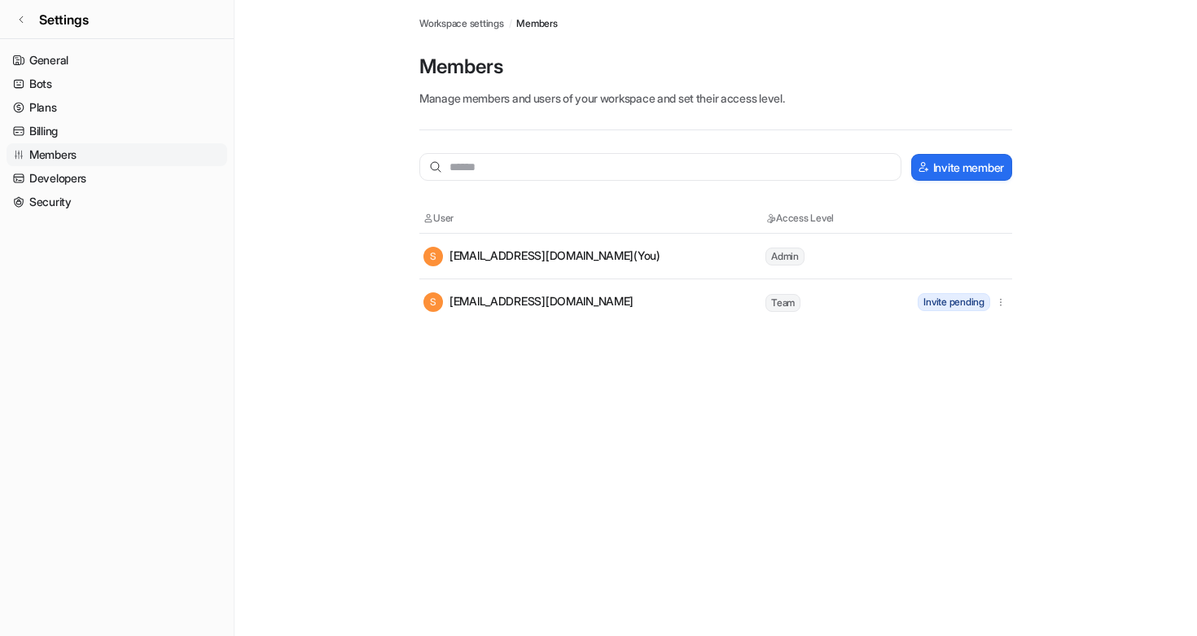
click at [785, 303] on span "Team" at bounding box center [783, 303] width 35 height 18
click at [455, 19] on span "Workspace settings" at bounding box center [461, 23] width 85 height 15
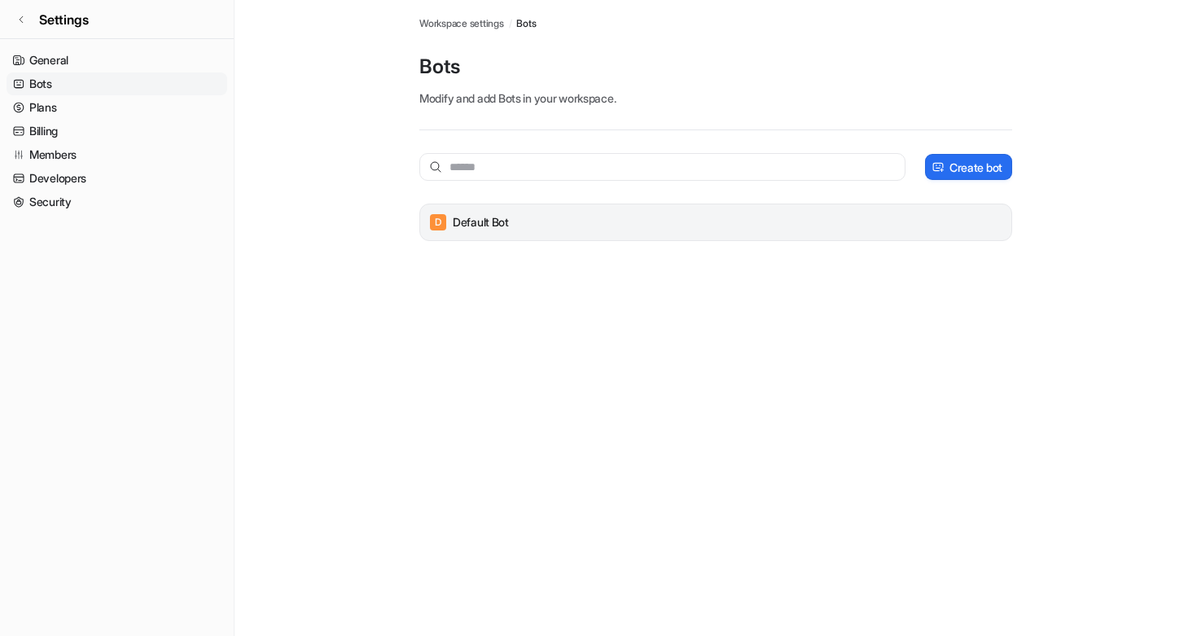
click at [478, 223] on p "Default Bot" at bounding box center [481, 222] width 56 height 16
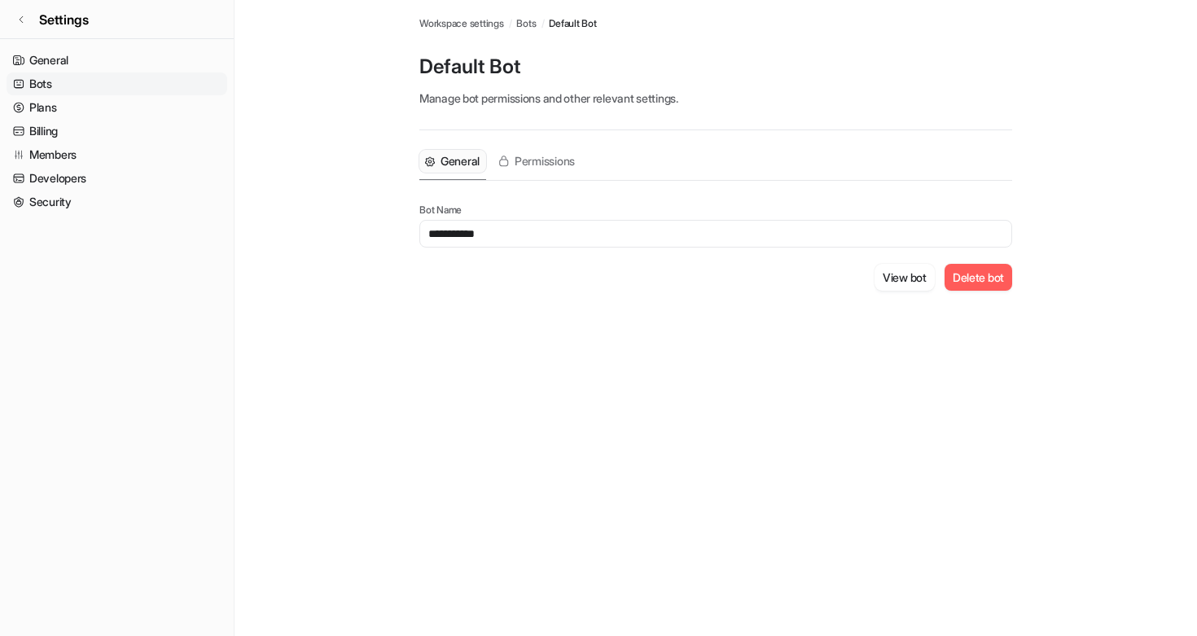
click at [456, 165] on span "General" at bounding box center [460, 161] width 39 height 16
click at [541, 156] on span "Permissions" at bounding box center [545, 161] width 60 height 16
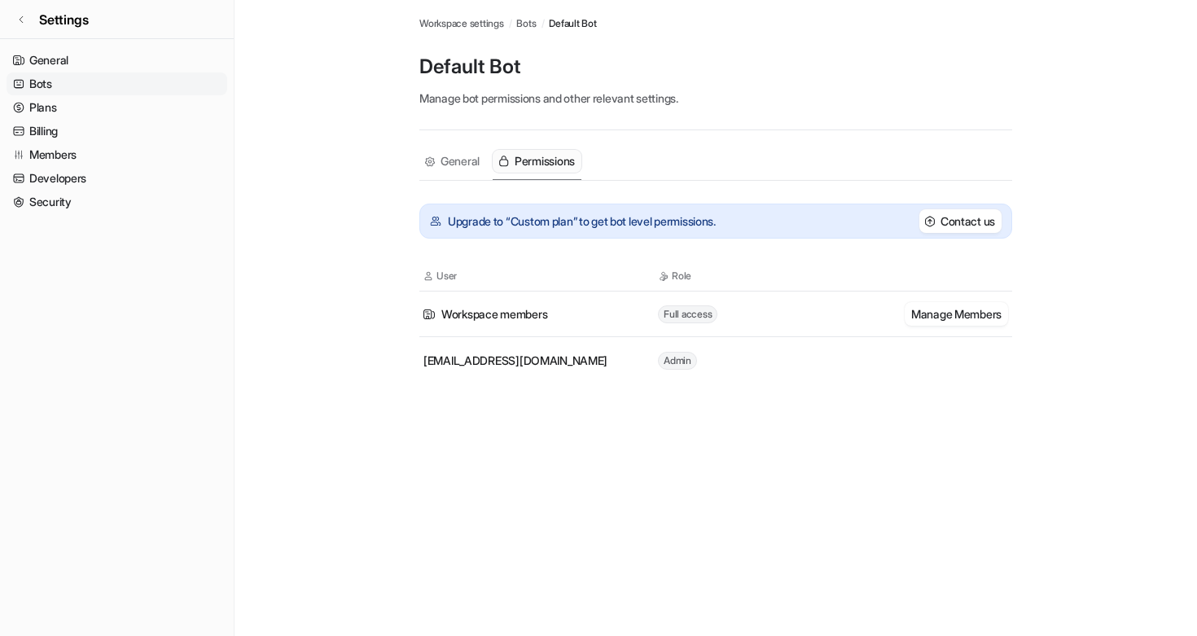
click at [533, 25] on span "Bots" at bounding box center [526, 23] width 20 height 15
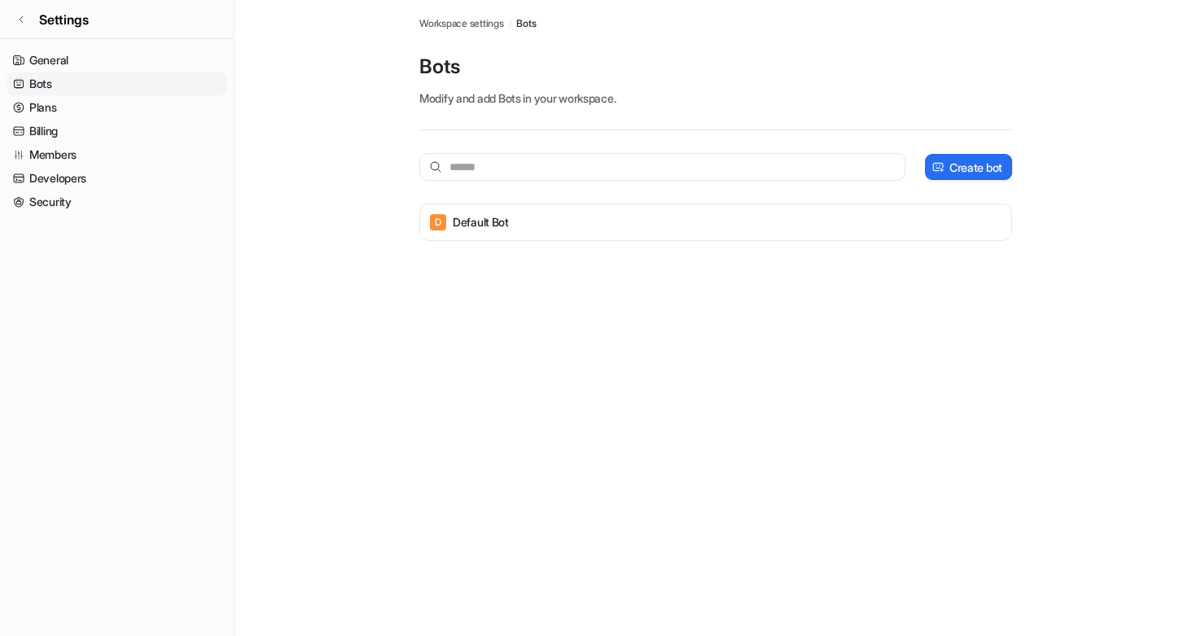
click at [487, 20] on span "Workspace settings" at bounding box center [461, 23] width 85 height 15
click at [485, 22] on span "Workspace settings" at bounding box center [461, 23] width 85 height 15
click at [60, 56] on link "General" at bounding box center [117, 60] width 221 height 23
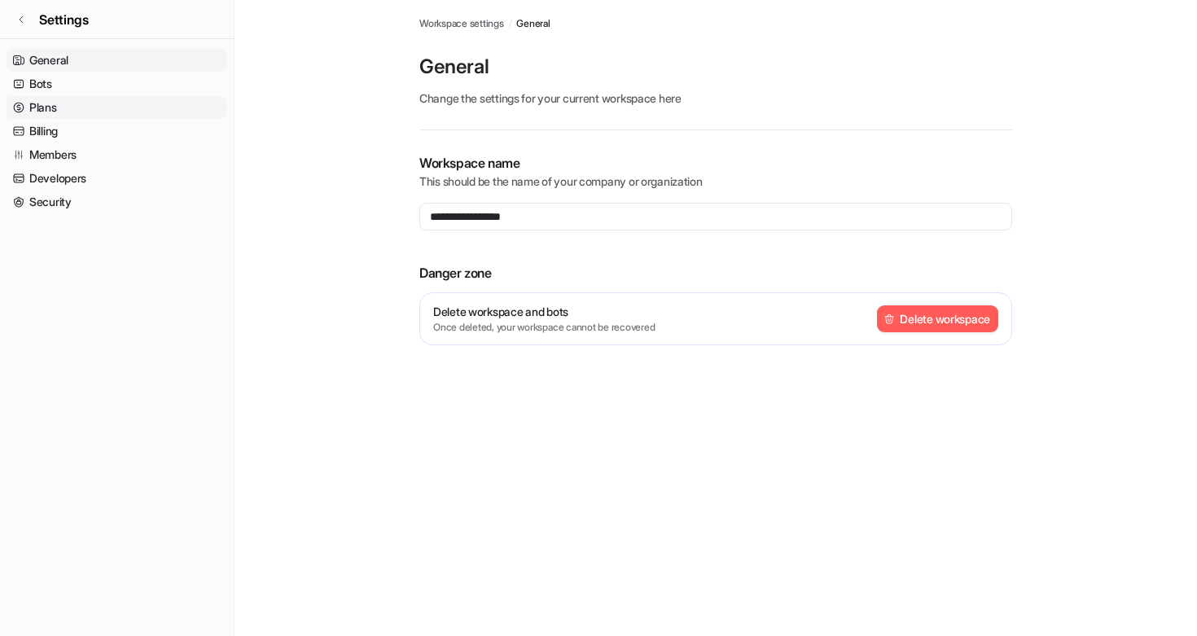
click at [55, 108] on link "Plans" at bounding box center [117, 107] width 221 height 23
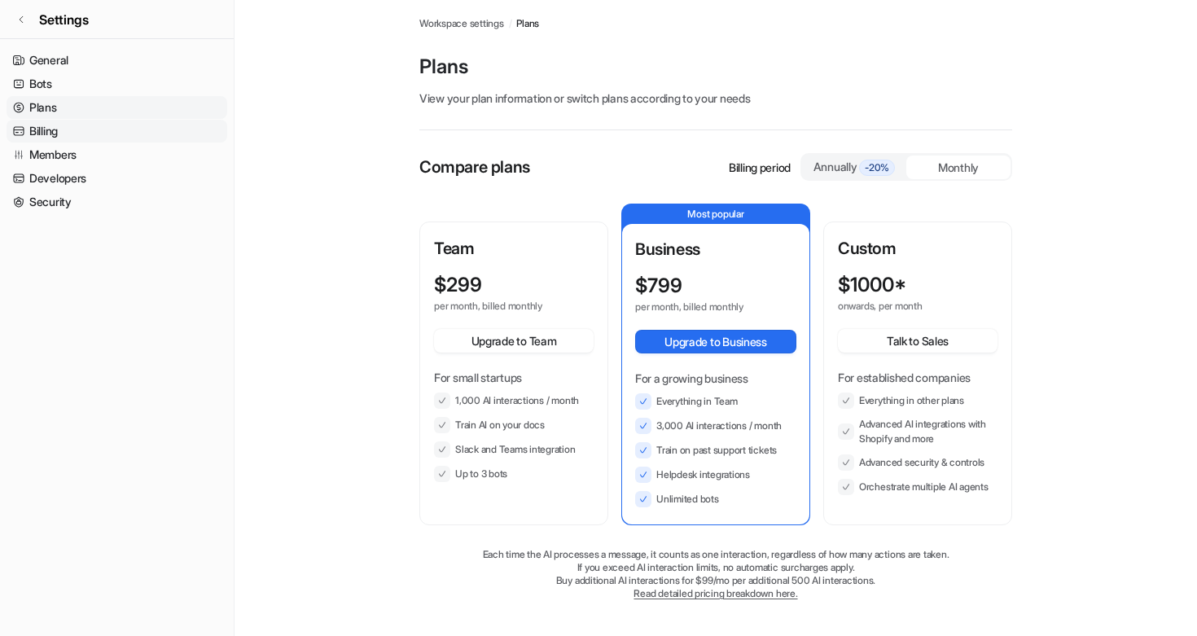
click at [39, 132] on link "Billing" at bounding box center [117, 131] width 221 height 23
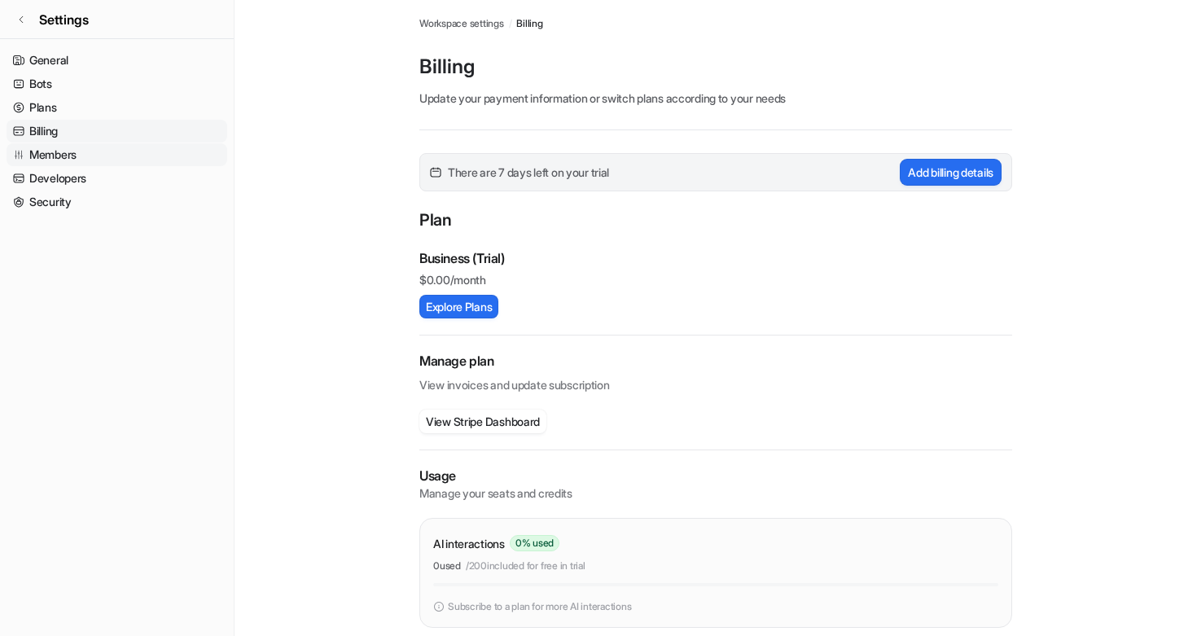
click at [70, 160] on link "Members" at bounding box center [117, 154] width 221 height 23
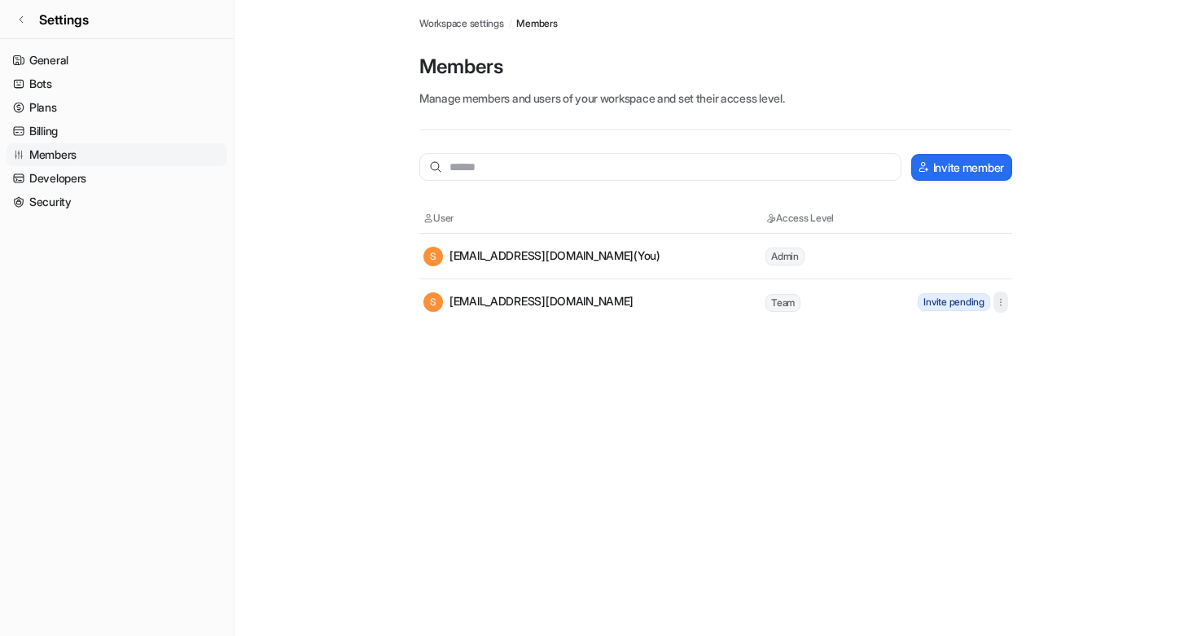
click at [998, 302] on icon "button" at bounding box center [1000, 301] width 11 height 11
click at [626, 72] on p "Members" at bounding box center [715, 67] width 593 height 26
click at [72, 51] on link "General" at bounding box center [117, 60] width 221 height 23
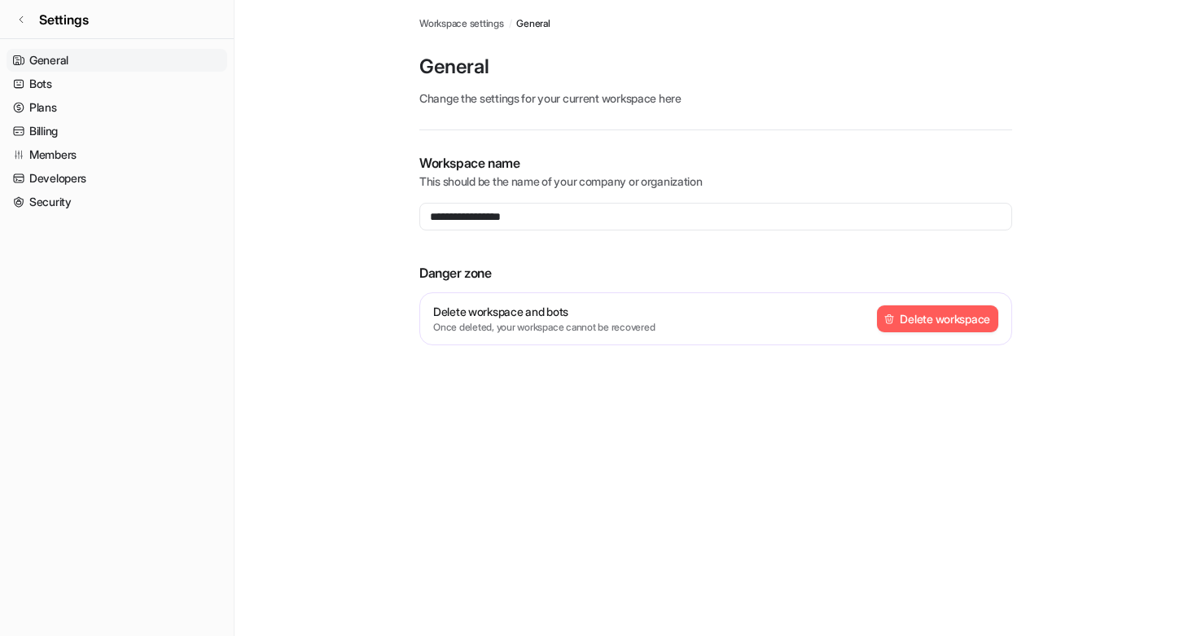
click at [916, 314] on button "Delete workspace" at bounding box center [937, 318] width 121 height 27
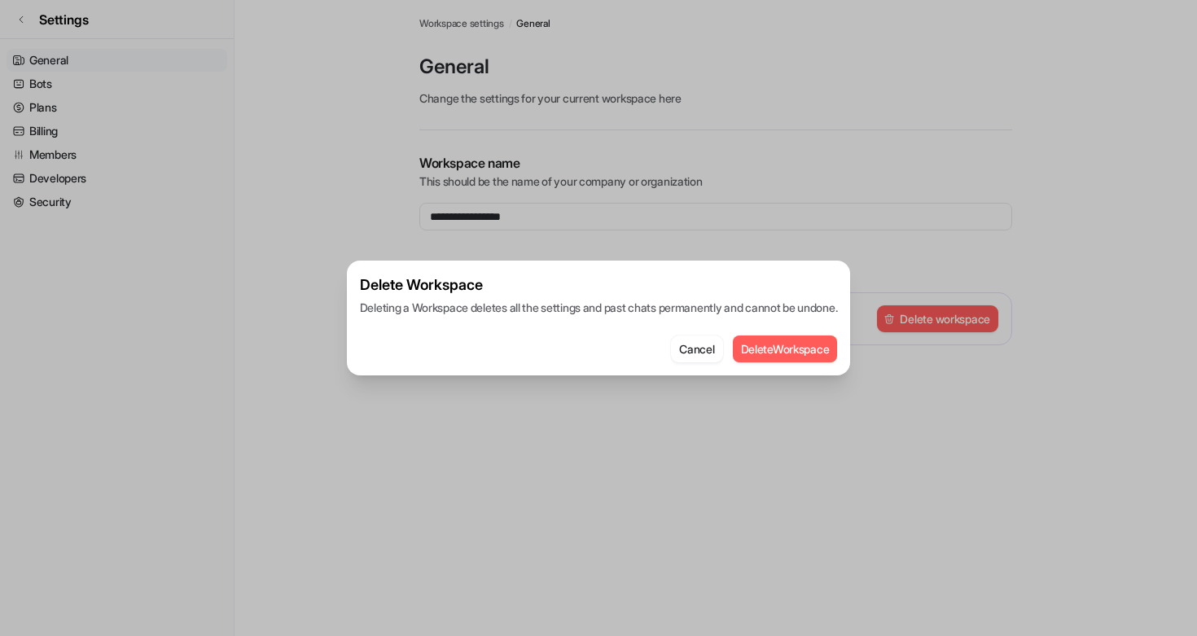
click at [798, 343] on button "Delete Workspace" at bounding box center [785, 349] width 105 height 27
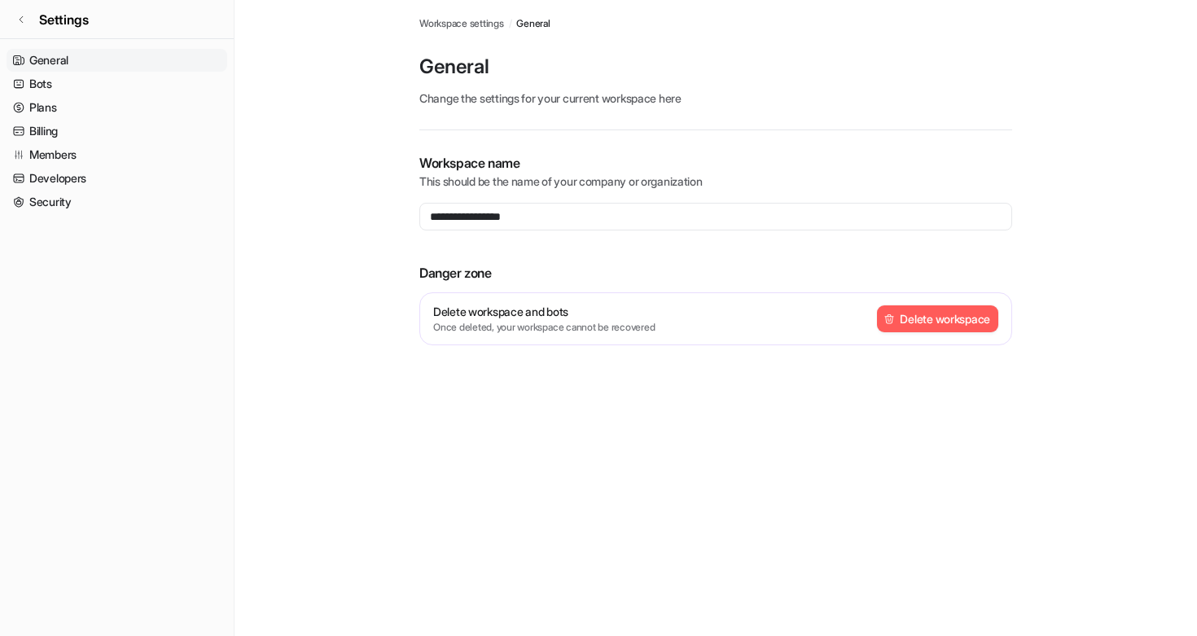
click at [923, 328] on button "Delete workspace" at bounding box center [937, 318] width 121 height 27
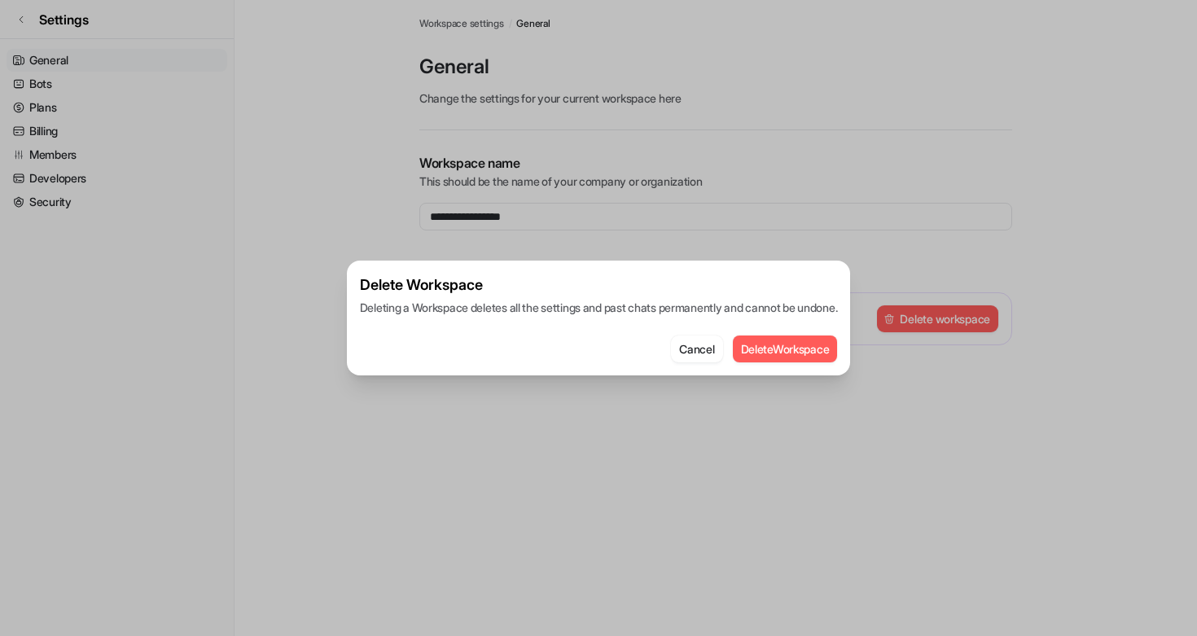
click at [801, 355] on button "Delete Workspace" at bounding box center [785, 349] width 105 height 27
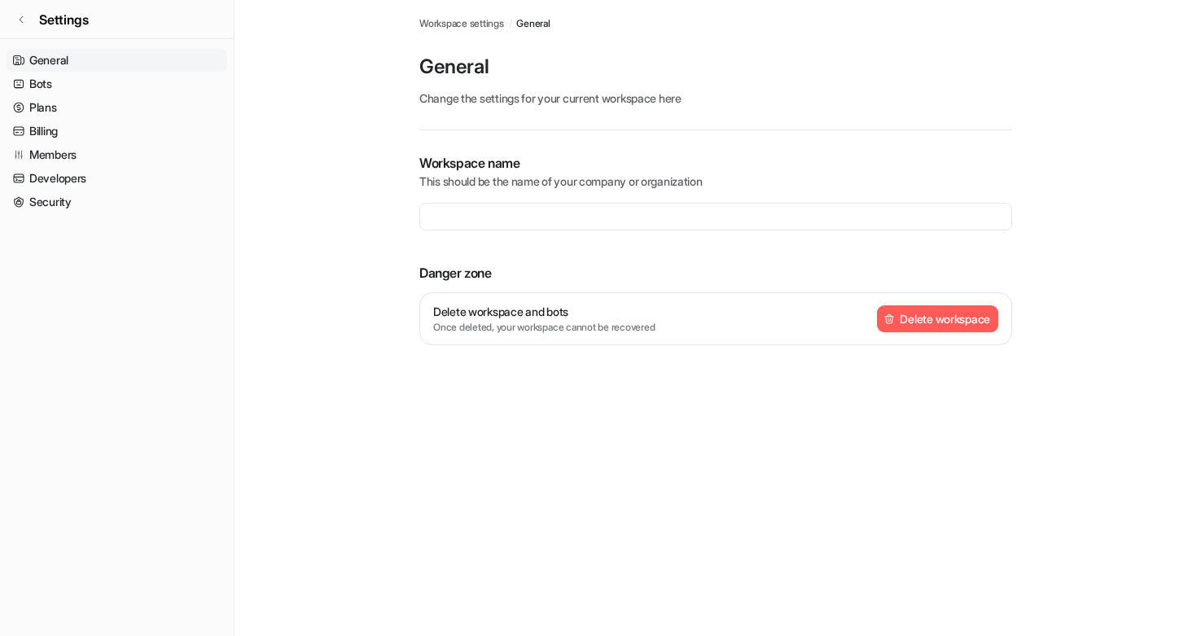
type input "**********"
click at [889, 322] on img at bounding box center [889, 319] width 11 height 11
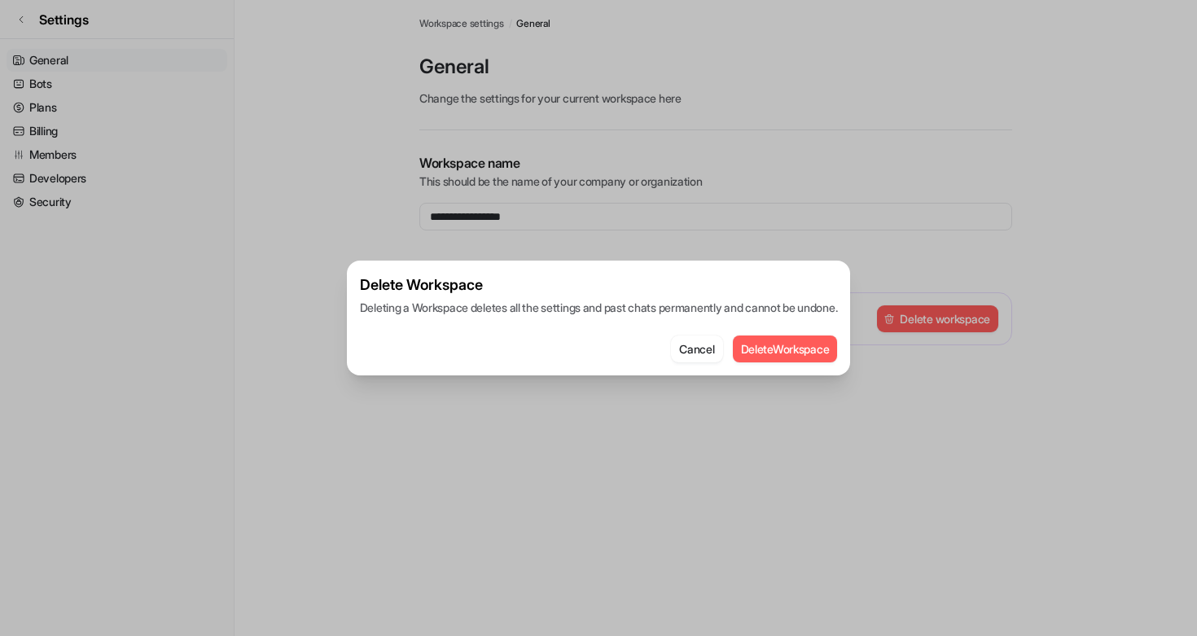
click at [826, 342] on button "Delete Workspace" at bounding box center [785, 349] width 105 height 27
